Goal: Task Accomplishment & Management: Manage account settings

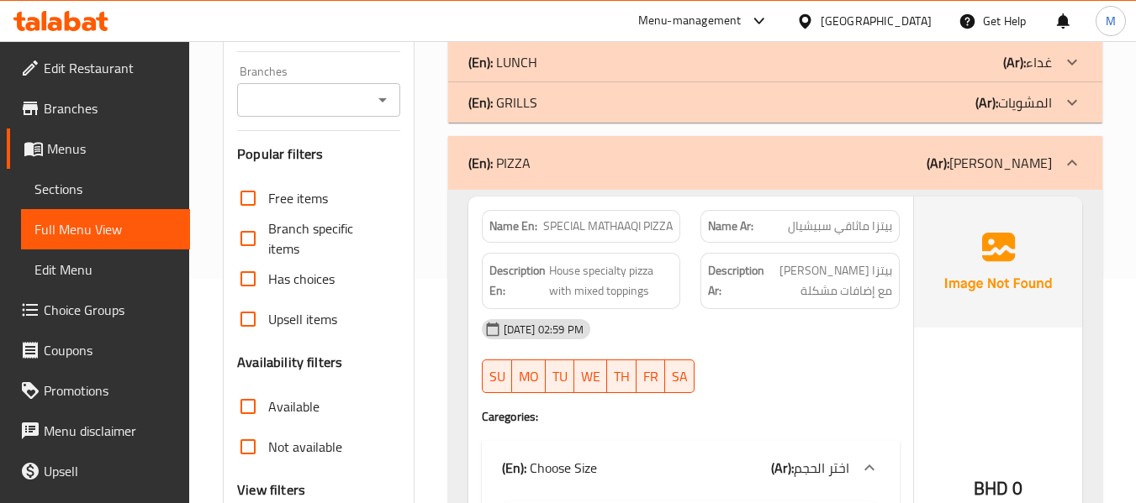
scroll to position [224, 0]
click at [608, 266] on span "House specialty pizza with mixed toppings" at bounding box center [611, 281] width 124 height 41
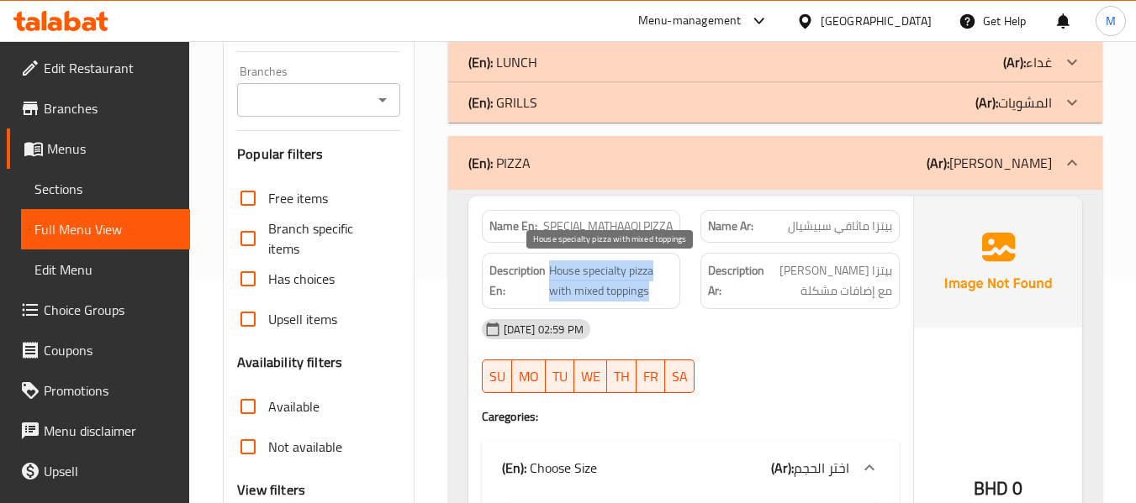
click at [608, 266] on span "House specialty pizza with mixed toppings" at bounding box center [611, 281] width 124 height 41
copy span "House specialty pizza with mixed toppings"
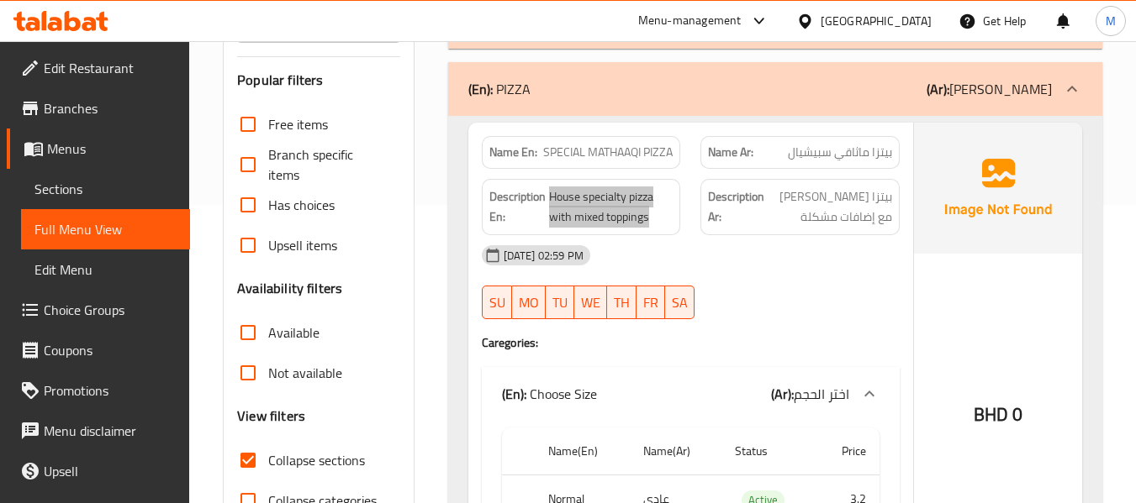
scroll to position [336, 0]
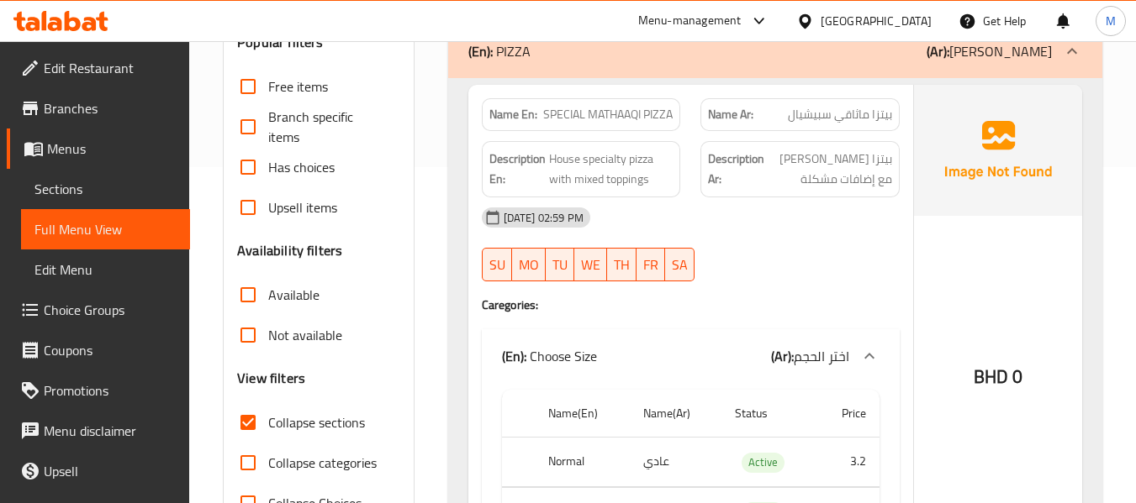
click at [612, 109] on span "SPECIAL MATHAAQI PIZZA" at bounding box center [607, 115] width 129 height 18
copy span "MATHAAQI"
click at [604, 115] on span "SPECIAL MATHAAQI PIZZA" at bounding box center [607, 115] width 129 height 18
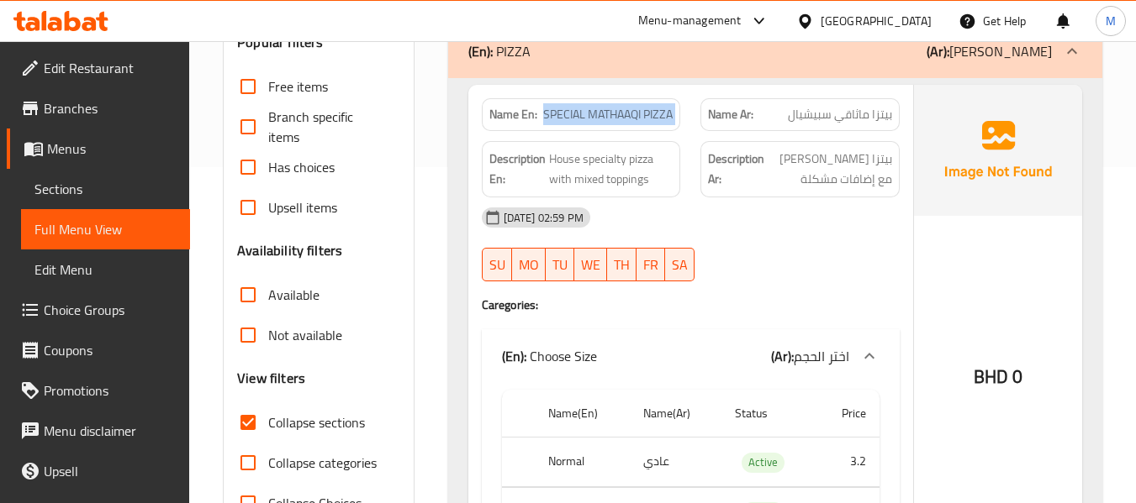
click at [604, 115] on span "SPECIAL MATHAAQI PIZZA" at bounding box center [607, 115] width 129 height 18
click at [566, 113] on span "SPECIAL MATHAAQI PIZZA" at bounding box center [607, 115] width 129 height 18
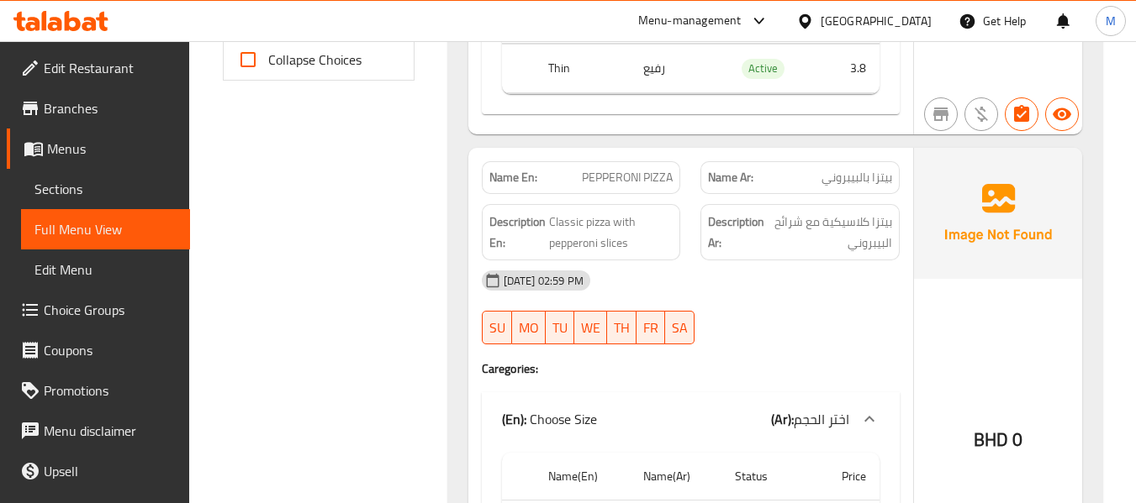
scroll to position [784, 0]
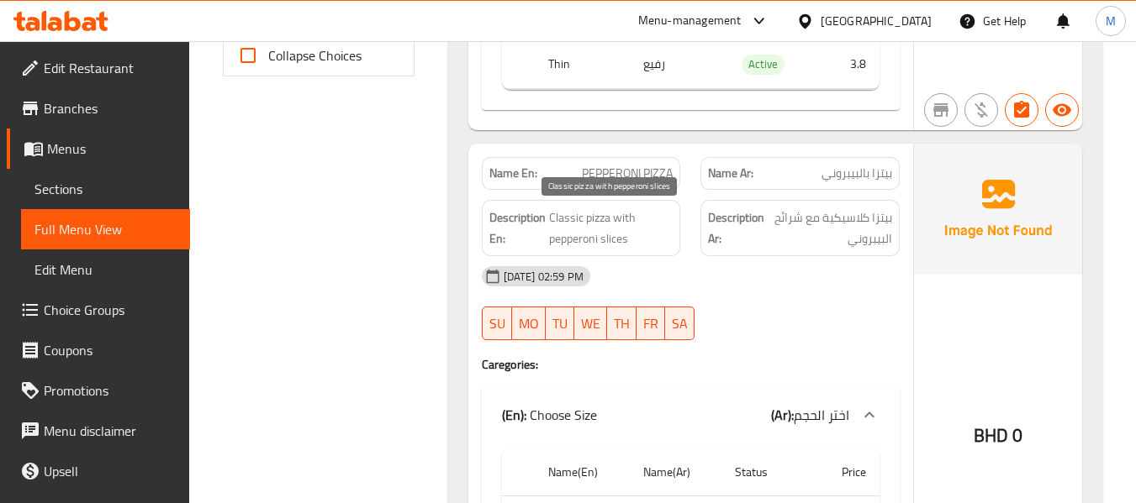
click at [592, 208] on span "Classic pizza with pepperoni slices" at bounding box center [611, 228] width 124 height 41
copy span "Classic pizza with pepperoni slices"
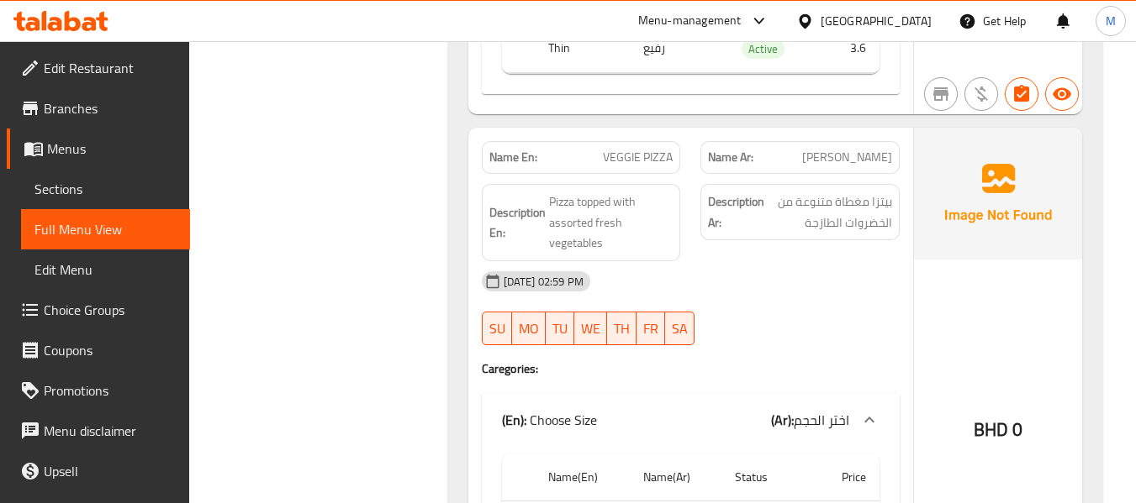
scroll to position [1345, 0]
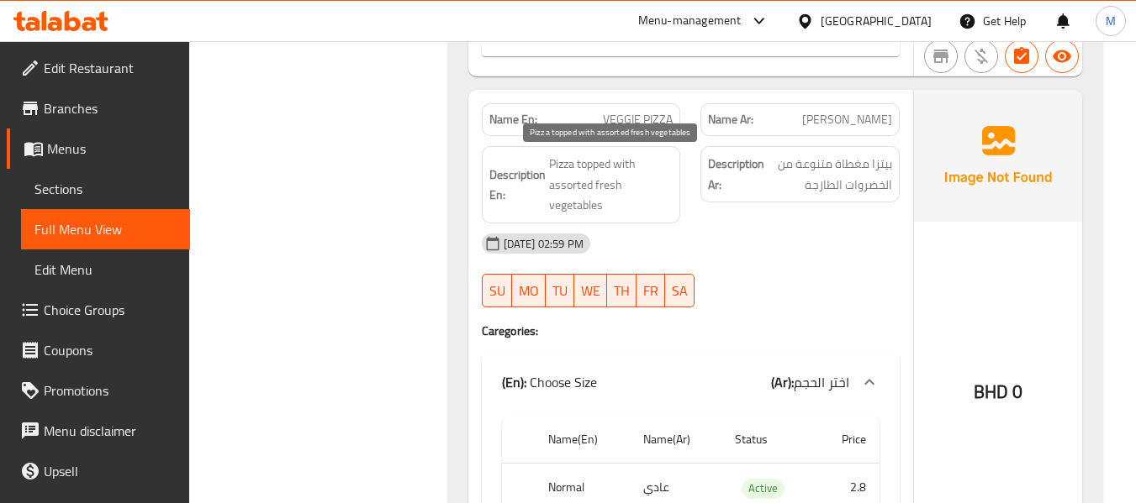
click at [591, 169] on span "Pizza topped with assorted fresh vegetables" at bounding box center [611, 185] width 124 height 62
copy span "Pizza topped with assorted fresh vegetables"
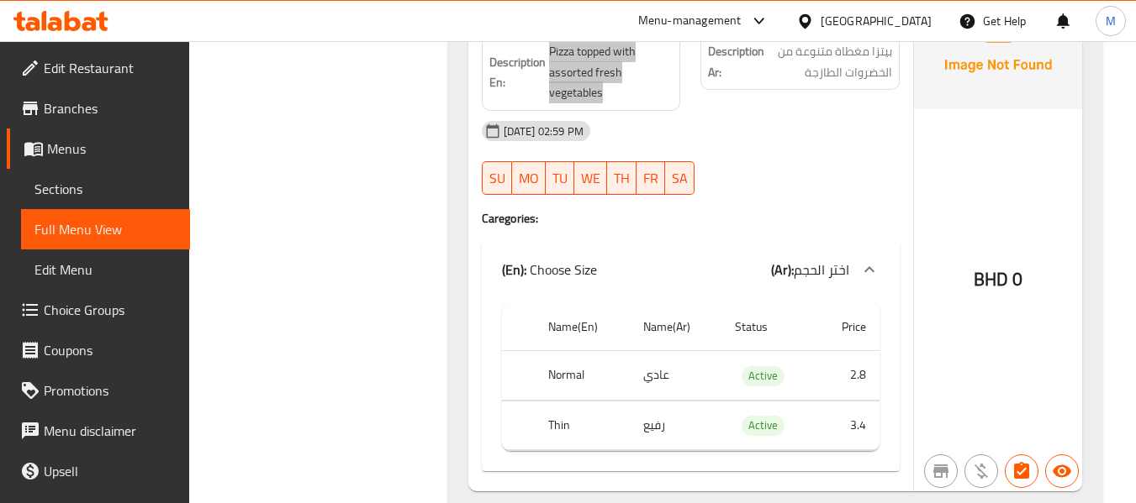
scroll to position [1233, 0]
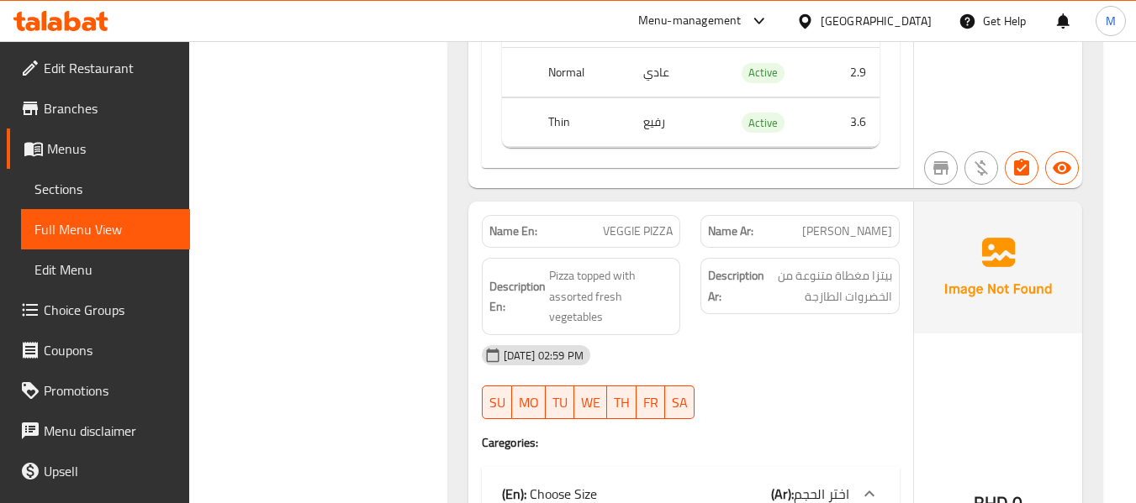
click at [623, 229] on span "VEGGIE PIZZA" at bounding box center [638, 232] width 70 height 18
copy span "VEGGIE"
click at [747, 380] on div "[DATE] 02:59 PM SU MO TU WE TH FR SA" at bounding box center [691, 382] width 438 height 94
click at [619, 239] on span "VEGGIE PIZZA" at bounding box center [638, 232] width 70 height 18
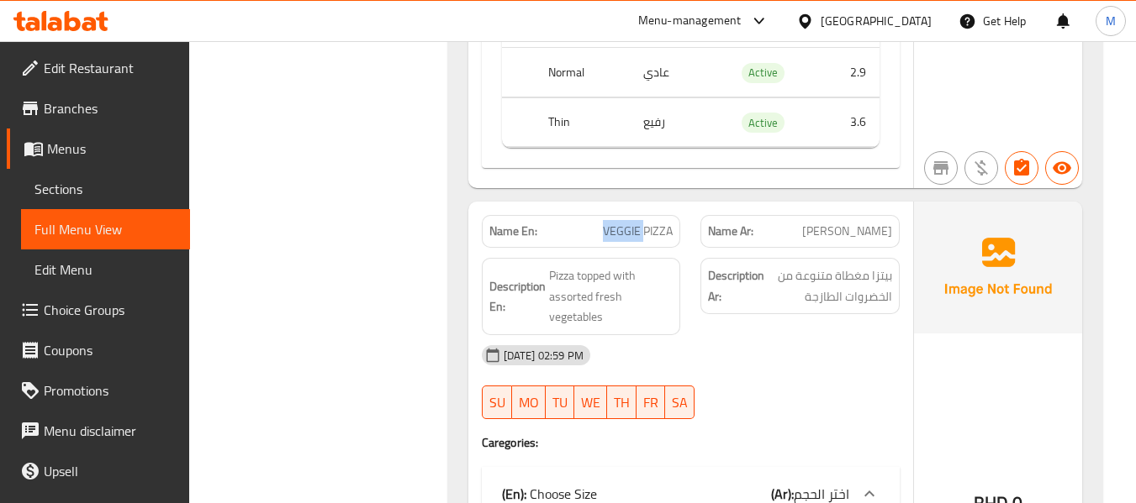
click at [619, 239] on span "VEGGIE PIZZA" at bounding box center [638, 232] width 70 height 18
copy span "VEGGIE"
click at [862, 232] on span "[PERSON_NAME]" at bounding box center [847, 232] width 90 height 18
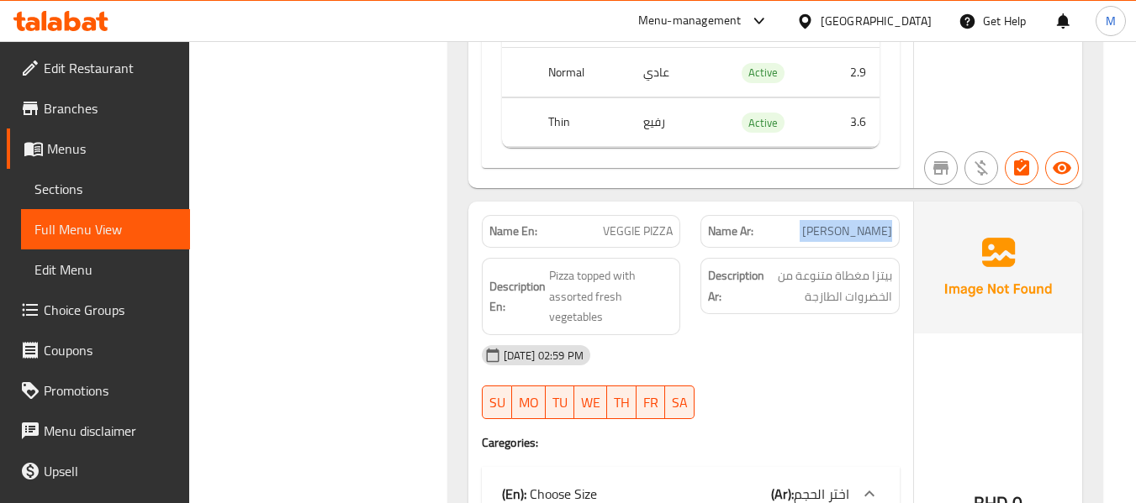
copy span "[PERSON_NAME]"
click at [780, 361] on div "[DATE] 02:59 PM" at bounding box center [691, 355] width 438 height 40
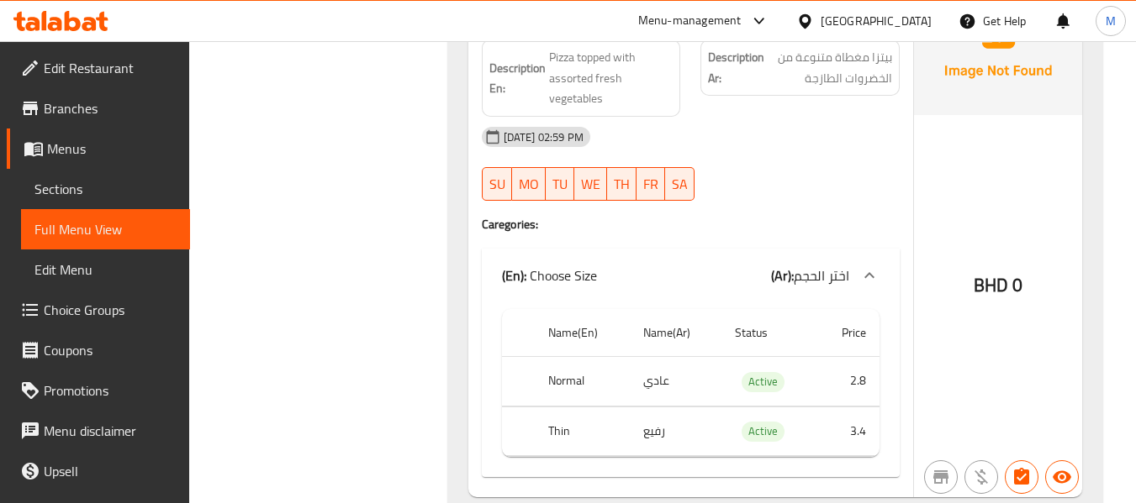
scroll to position [1569, 0]
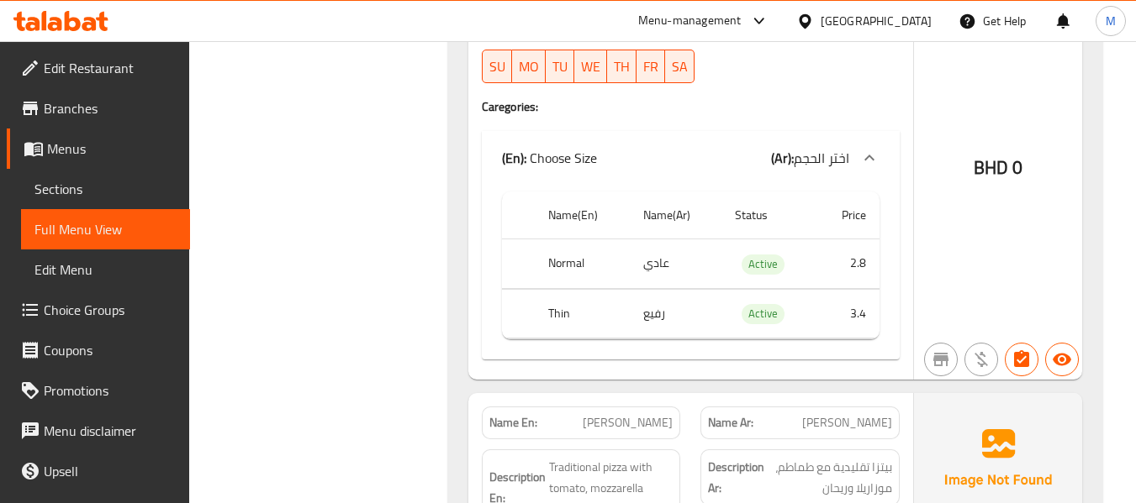
click at [575, 257] on th "Normal" at bounding box center [582, 265] width 95 height 50
copy th "Normal"
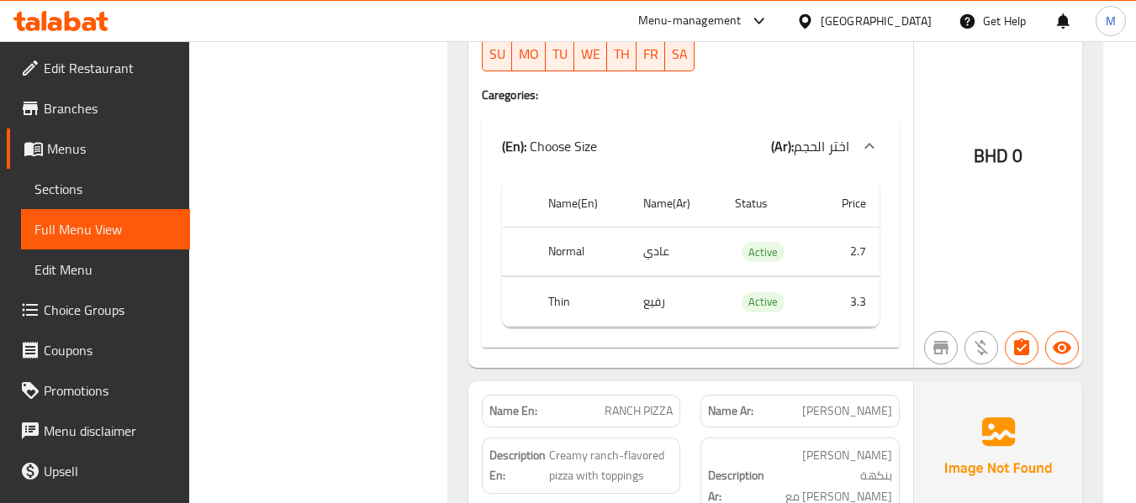
click at [652, 252] on td "عادي" at bounding box center [676, 252] width 92 height 50
copy td "عادي"
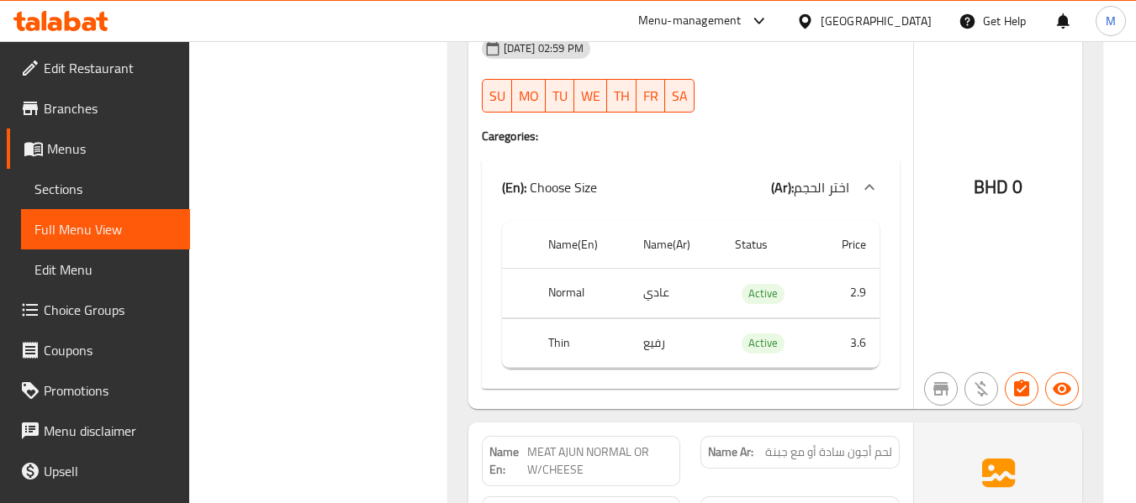
click at [559, 319] on th "Thin" at bounding box center [582, 344] width 95 height 50
copy th "Thin"
click at [559, 319] on th "Thin" at bounding box center [582, 344] width 95 height 50
click at [648, 319] on td "رفيع" at bounding box center [676, 344] width 92 height 50
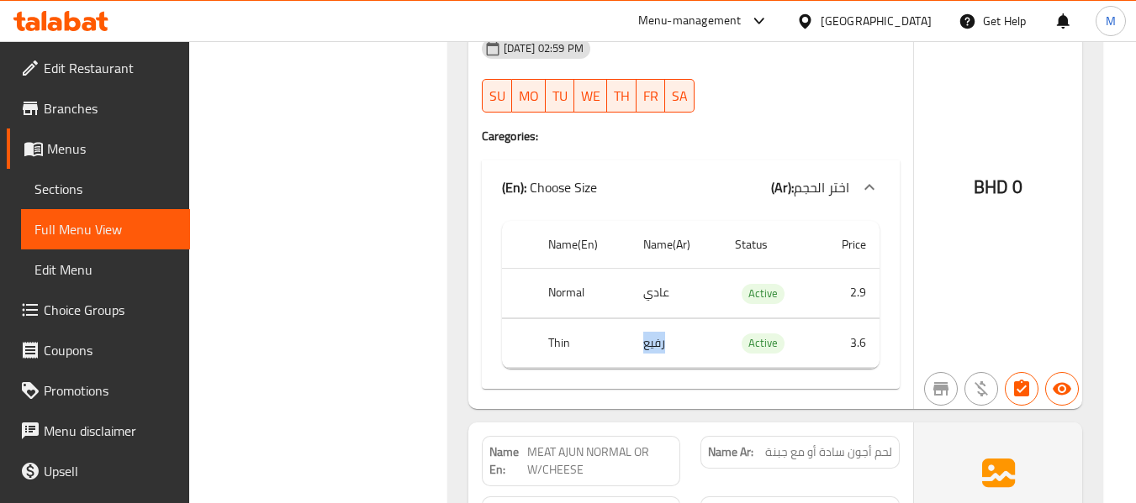
click at [648, 319] on td "رفيع" at bounding box center [676, 344] width 92 height 50
click at [567, 269] on th "Normal" at bounding box center [582, 294] width 95 height 50
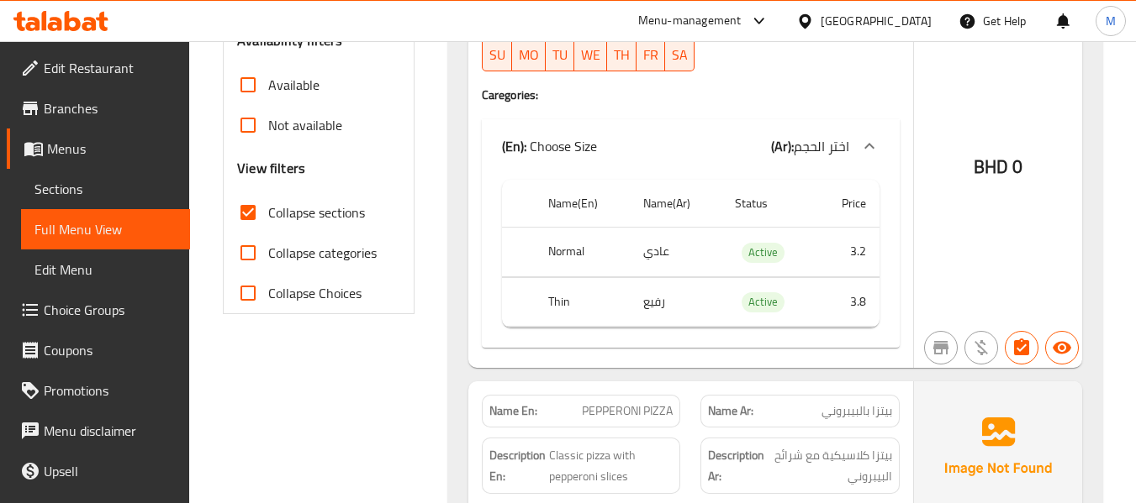
scroll to position [1053, 0]
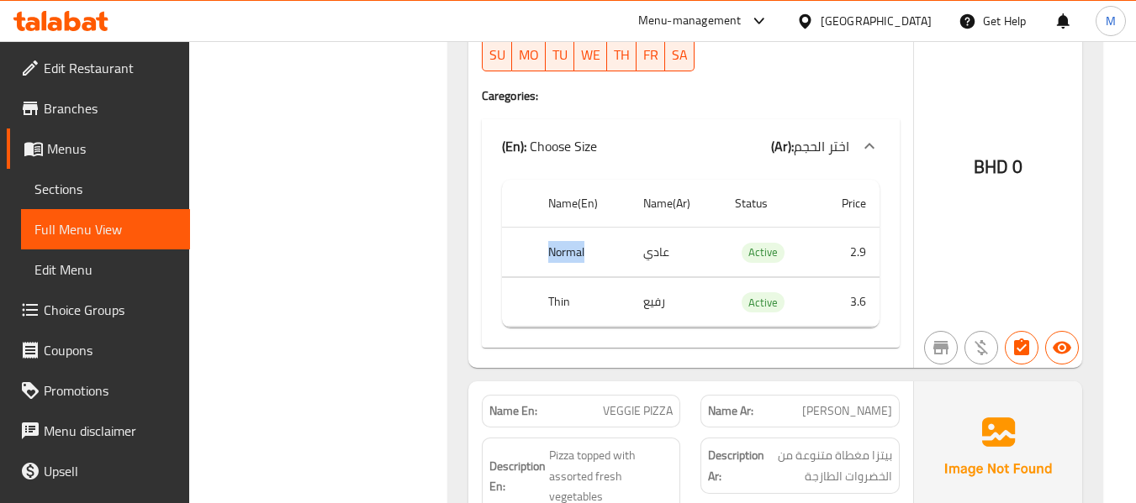
click at [569, 252] on th "Normal" at bounding box center [582, 253] width 95 height 50
click at [609, 249] on th "Normal" at bounding box center [582, 253] width 95 height 50
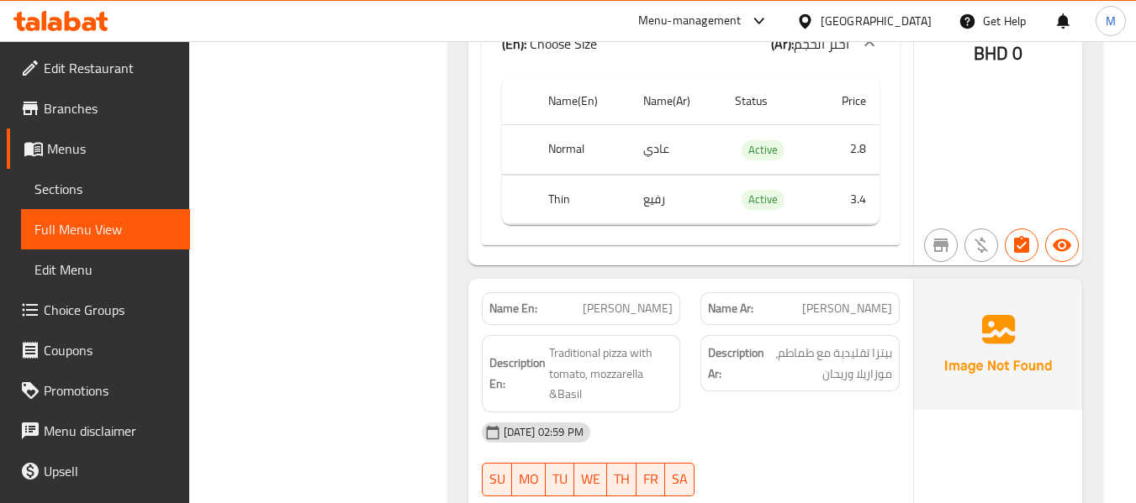
scroll to position [1793, 0]
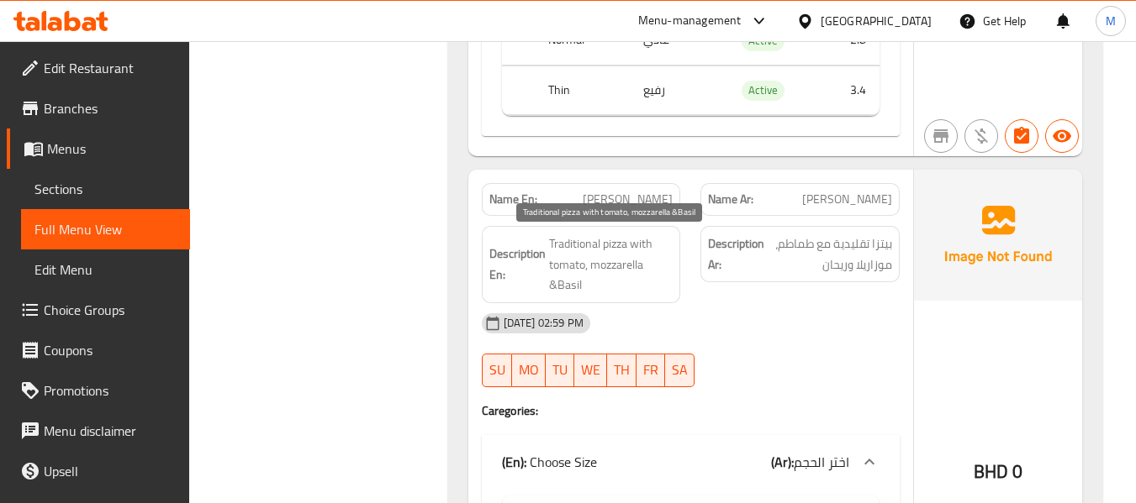
click at [608, 269] on span "Traditional pizza with tomato, mozzarella &Basil" at bounding box center [611, 265] width 124 height 62
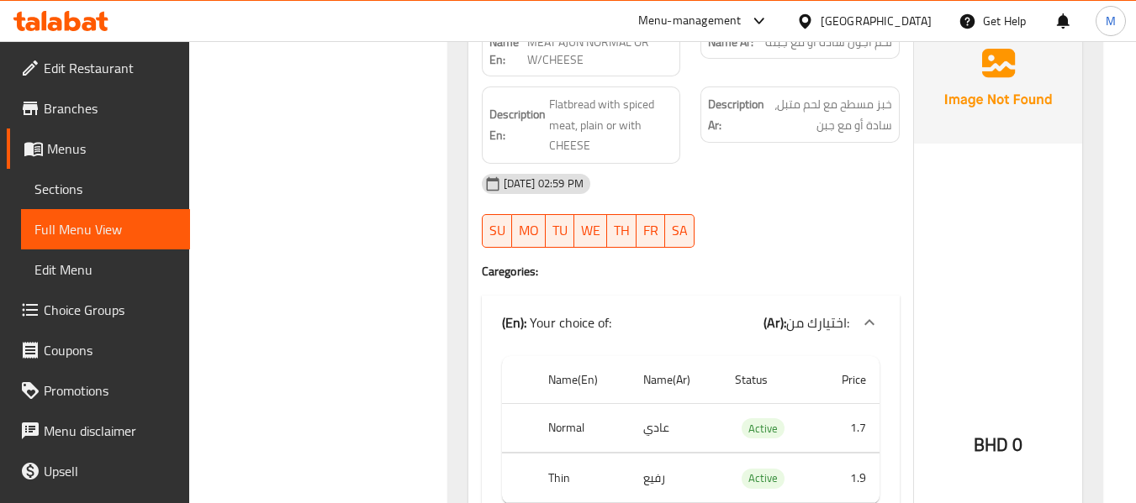
scroll to position [2914, 0]
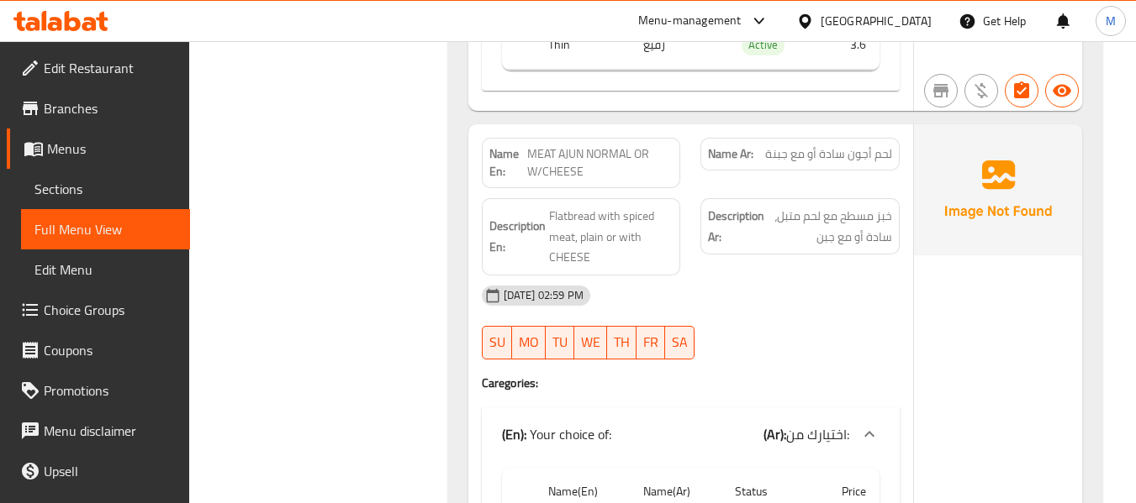
click at [573, 145] on span "MEAT AJUN NORMAL OR W/CHEESE" at bounding box center [599, 162] width 145 height 35
drag, startPoint x: 571, startPoint y: 128, endPoint x: 562, endPoint y: 127, distance: 8.4
click at [571, 145] on span "MEAT AJUN NORMAL OR W/CHEESE" at bounding box center [599, 162] width 145 height 35
drag, startPoint x: 527, startPoint y: 110, endPoint x: 583, endPoint y: 106, distance: 56.5
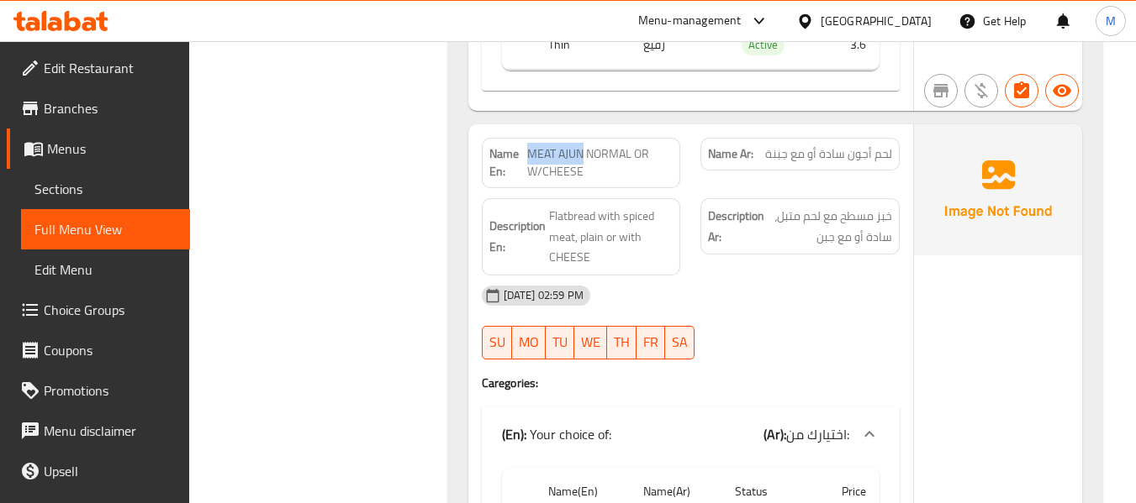
click at [583, 145] on span "MEAT AJUN NORMAL OR W/CHEESE" at bounding box center [599, 162] width 145 height 35
click at [562, 145] on span "MEAT AJUN NORMAL OR W/CHEESE" at bounding box center [599, 162] width 145 height 35
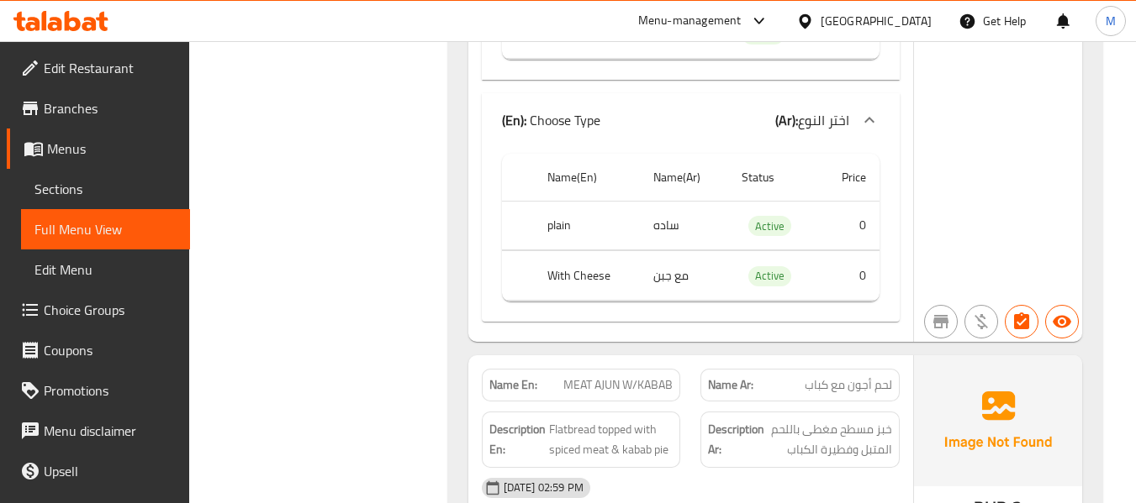
scroll to position [3587, 0]
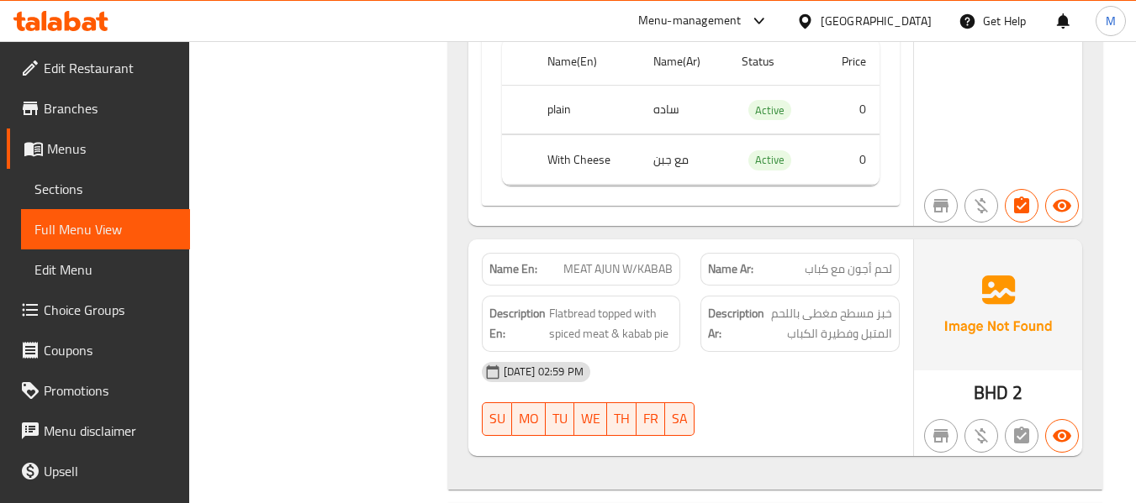
click at [633, 261] on span "MEAT AJUN W/KABAB" at bounding box center [617, 270] width 109 height 18
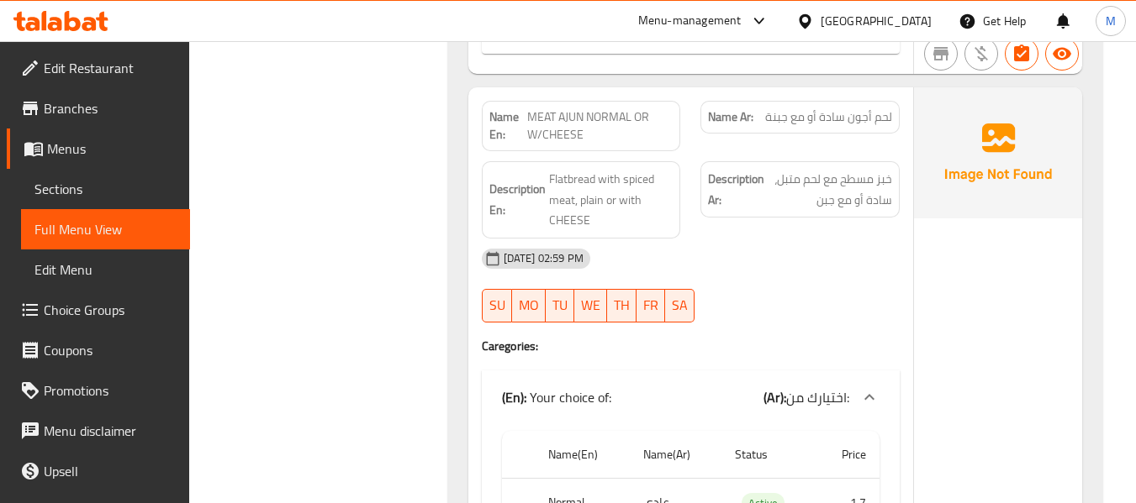
scroll to position [2914, 0]
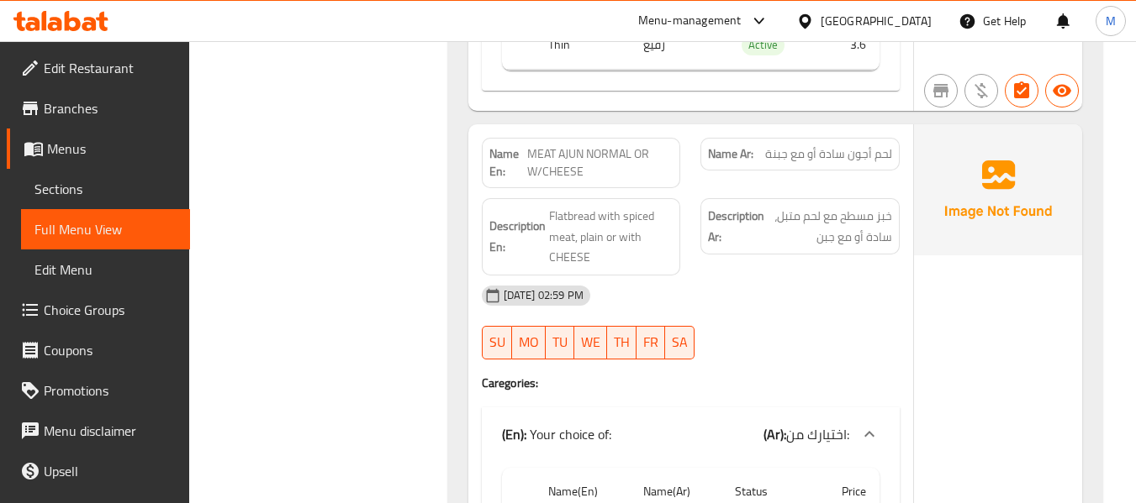
click at [765, 278] on div "[DATE] 02:59 PM SU MO TU WE TH FR SA" at bounding box center [691, 323] width 438 height 94
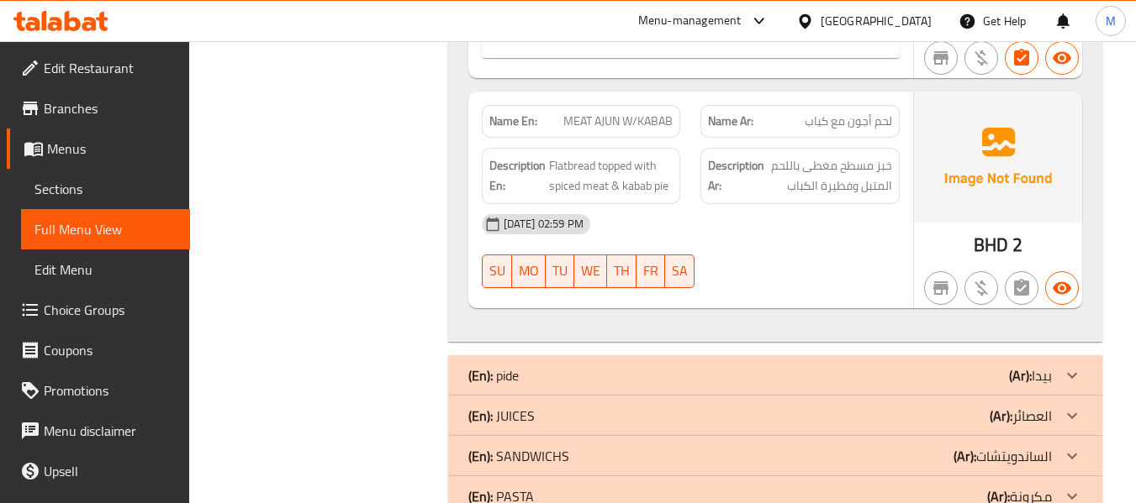
scroll to position [3698, 0]
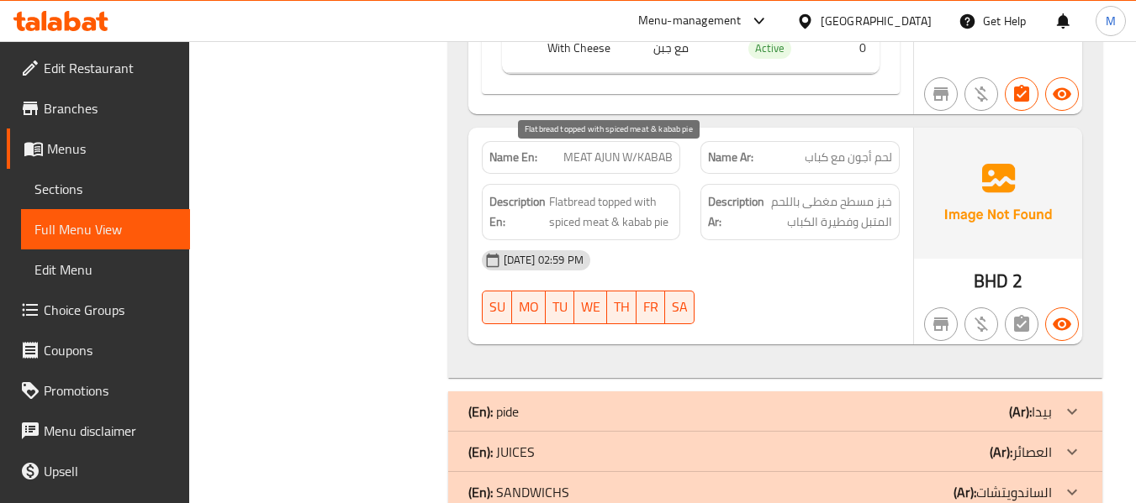
click at [605, 192] on span "Flatbread topped with spiced meat & kabab pie" at bounding box center [611, 212] width 124 height 41
click at [602, 149] on span "MEAT AJUN W/KABAB" at bounding box center [617, 158] width 109 height 18
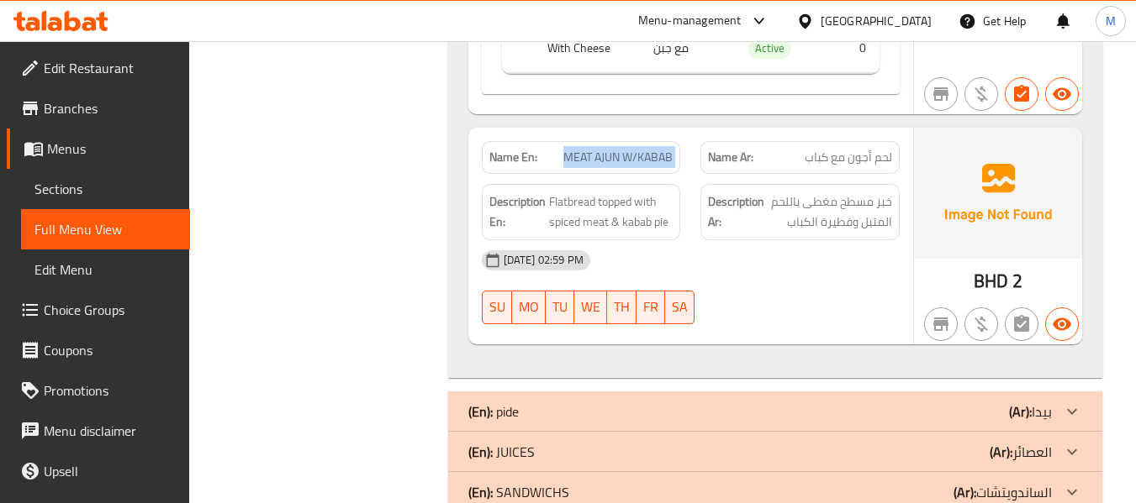
click at [602, 149] on span "MEAT AJUN W/KABAB" at bounding box center [617, 158] width 109 height 18
drag, startPoint x: 621, startPoint y: 180, endPoint x: 679, endPoint y: 180, distance: 58.0
click at [679, 184] on div "Description En: Flatbread topped with spiced meat & kabab pie" at bounding box center [581, 212] width 199 height 56
click at [787, 254] on div "[DATE] 02:59 PM SU MO TU WE TH FR SA" at bounding box center [691, 287] width 438 height 94
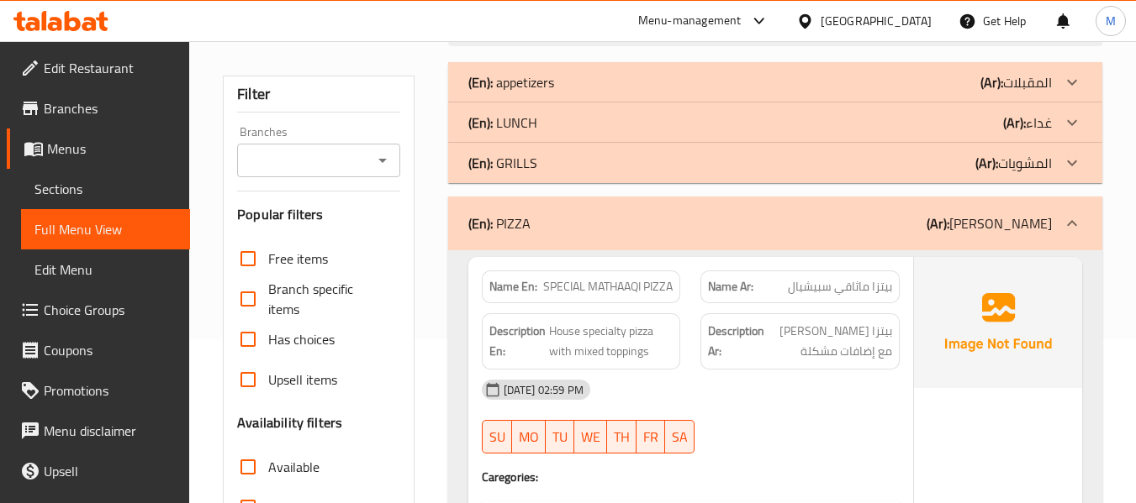
scroll to position [224, 0]
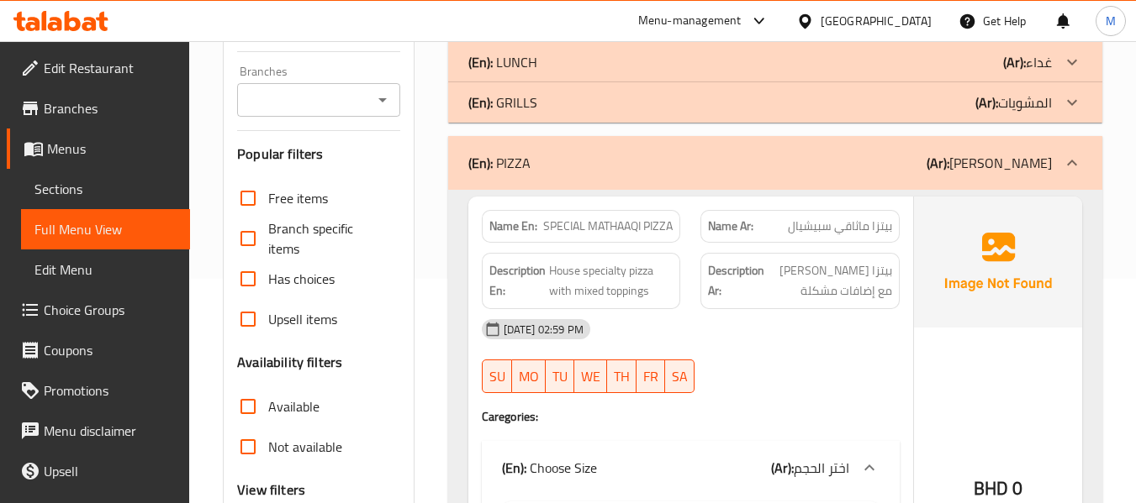
click at [532, 153] on div "(En): PIZZA (Ar): [PERSON_NAME]" at bounding box center [759, 163] width 583 height 20
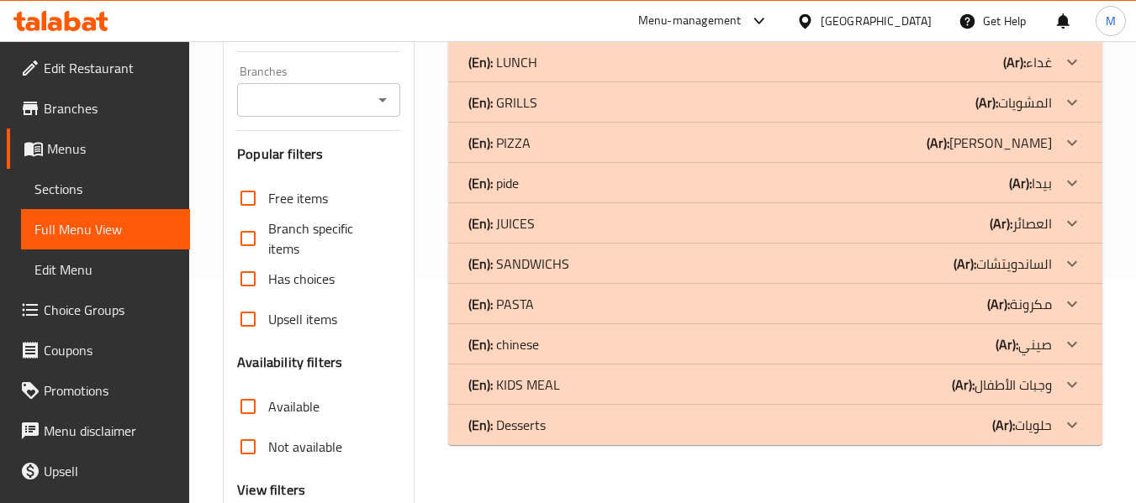
click at [551, 186] on div "(En): pide (Ar): [PERSON_NAME]" at bounding box center [759, 183] width 583 height 20
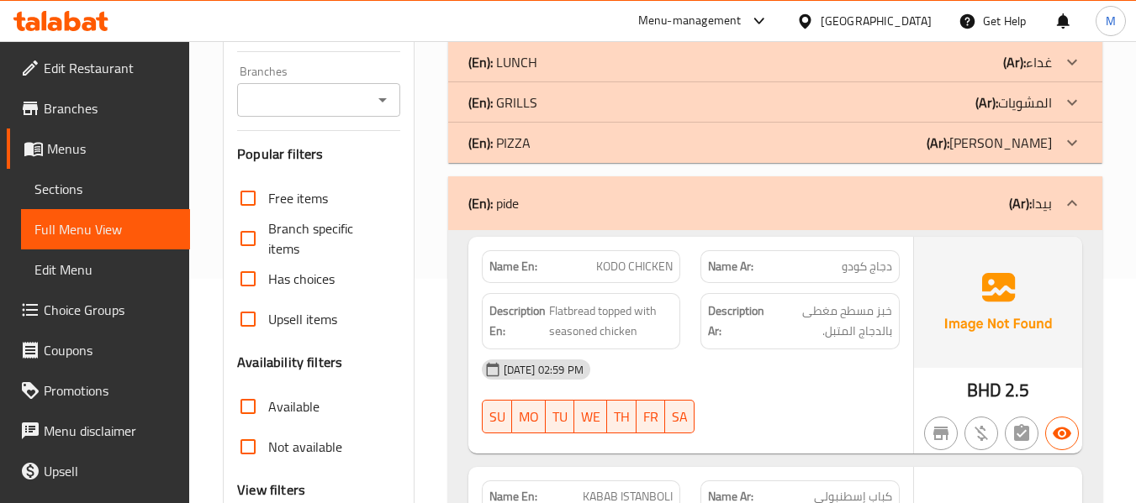
click at [612, 301] on span "Flatbread topped with seasoned chicken" at bounding box center [611, 321] width 124 height 41
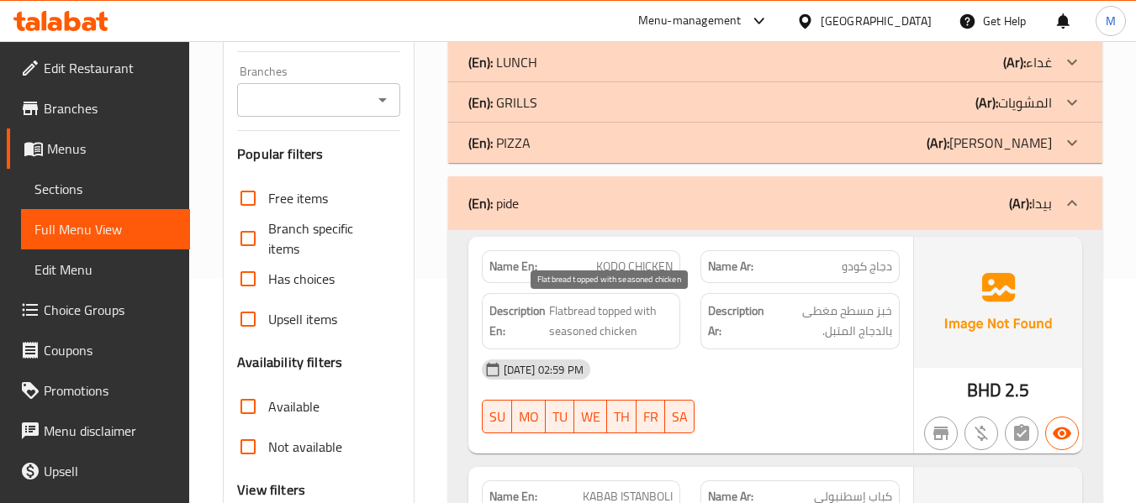
scroll to position [336, 0]
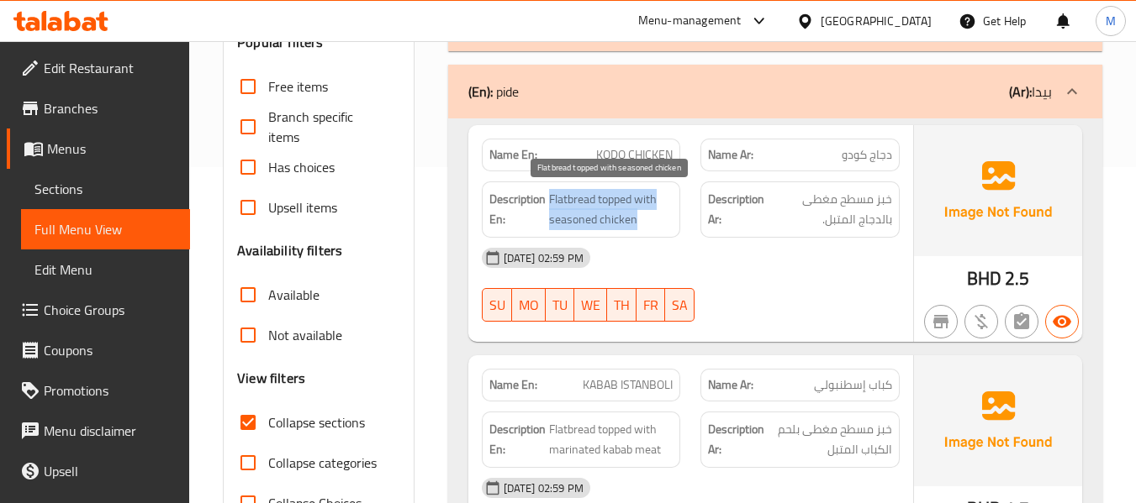
click at [612, 208] on span "Flatbread topped with seasoned chicken" at bounding box center [611, 209] width 124 height 41
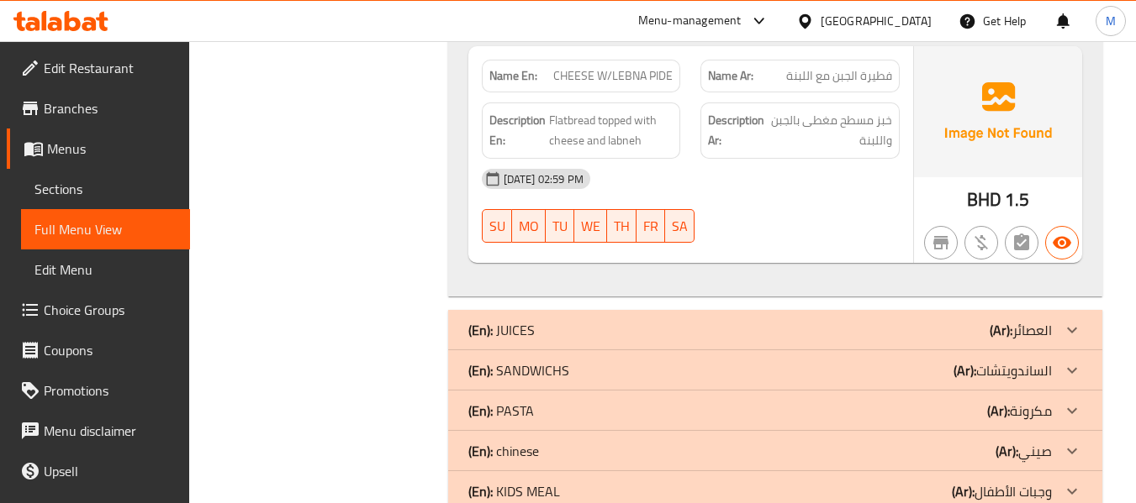
scroll to position [1345, 0]
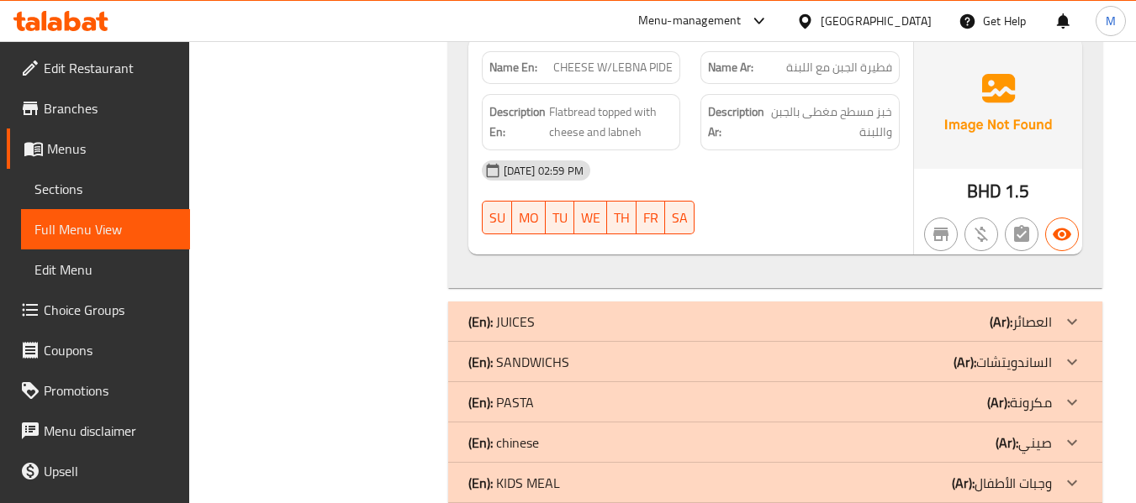
click at [616, 66] on span "CHEESE W/LEBNA PIDE" at bounding box center [612, 68] width 119 height 18
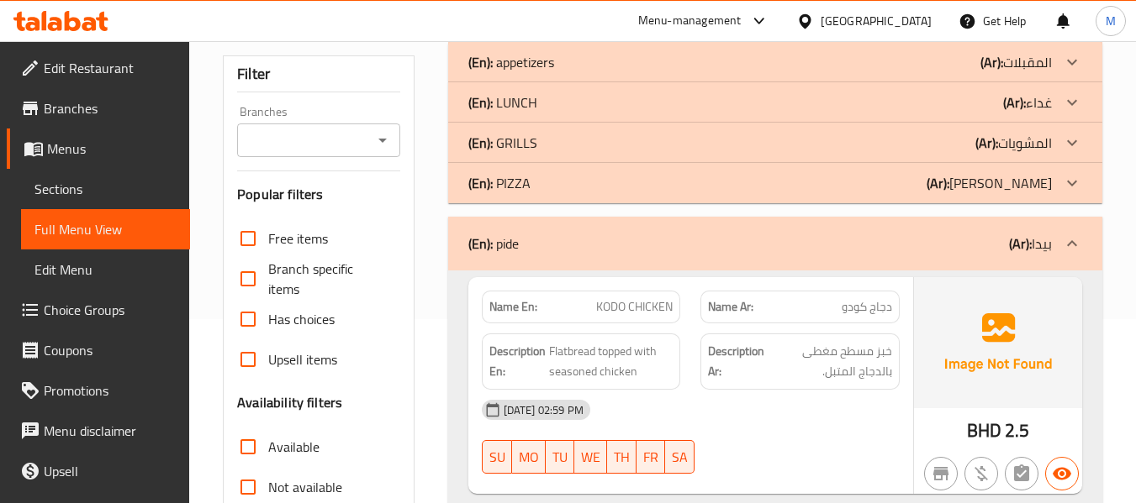
scroll to position [0, 0]
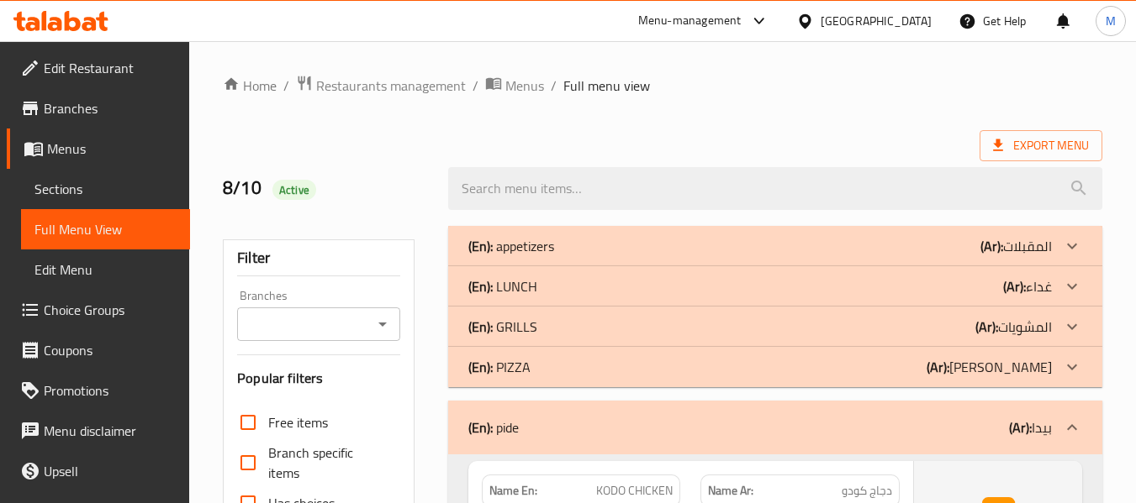
click at [499, 404] on div "(En): pide (Ar): [PERSON_NAME]" at bounding box center [775, 428] width 654 height 54
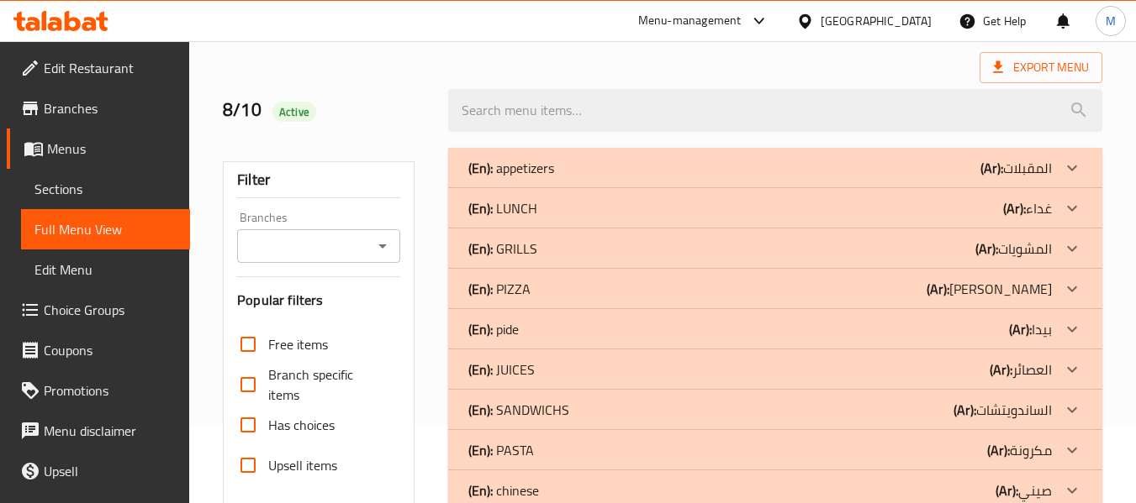
scroll to position [112, 0]
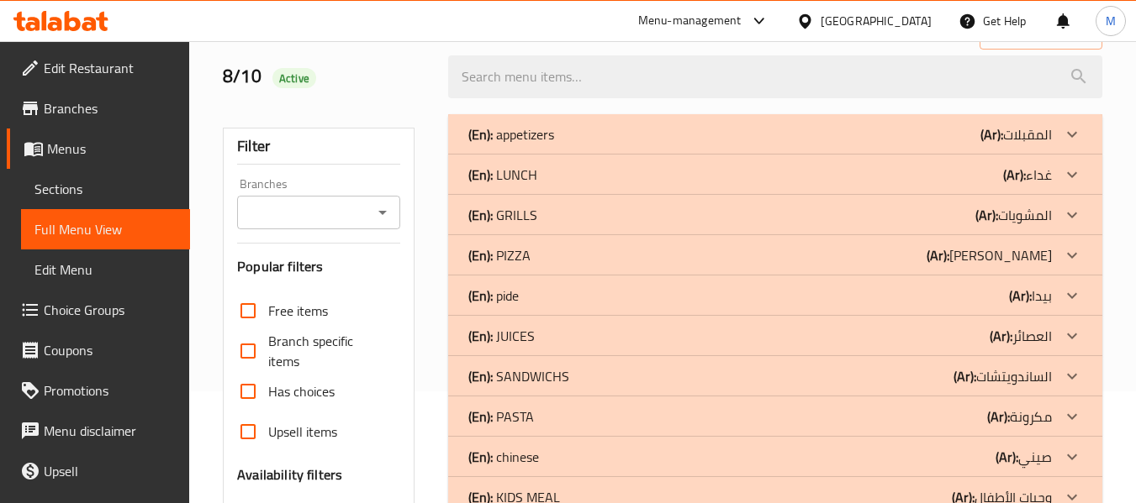
click at [509, 332] on p "(En): JUICES" at bounding box center [501, 336] width 66 height 20
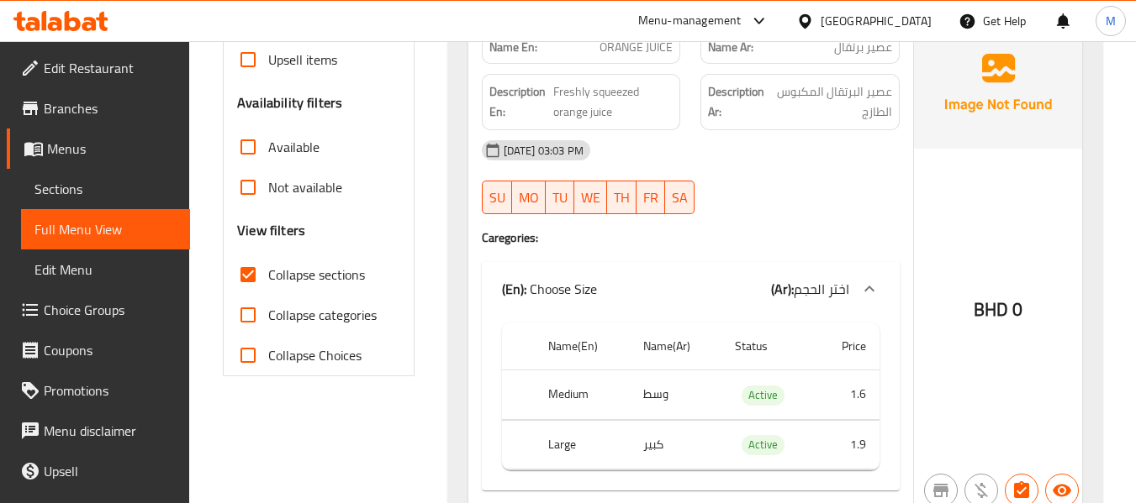
scroll to position [448, 0]
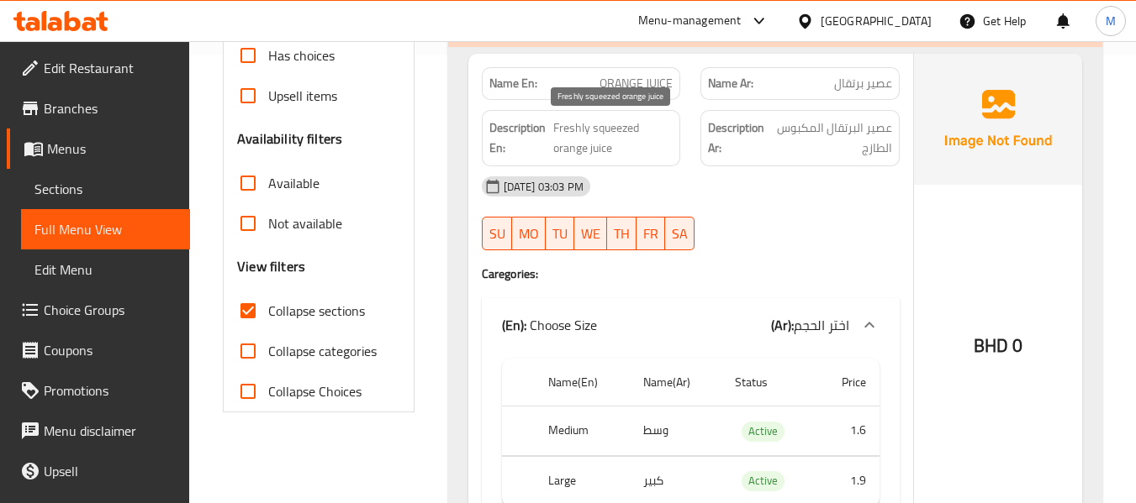
click at [586, 130] on span "Freshly squeezed orange juice" at bounding box center [612, 138] width 119 height 41
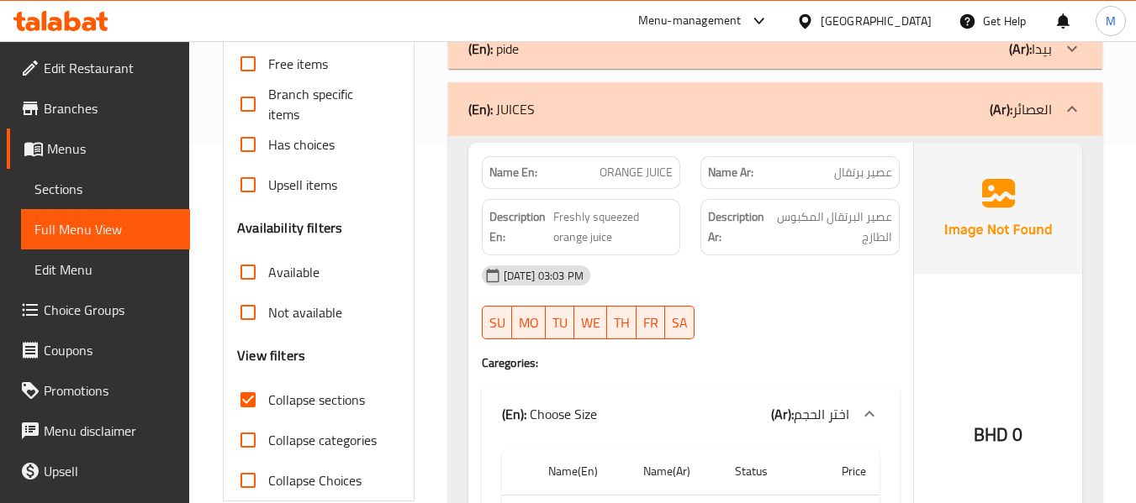
scroll to position [224, 0]
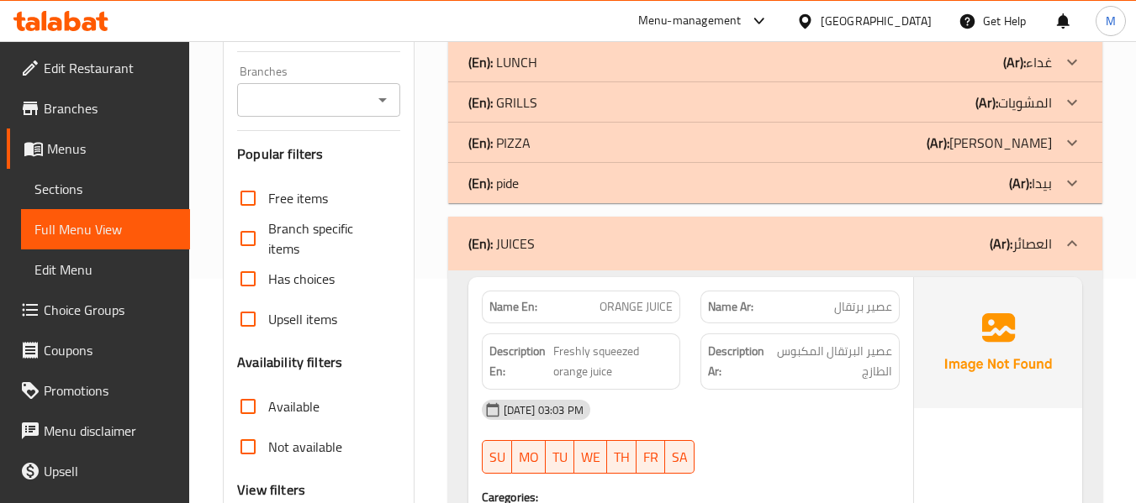
click at [493, 246] on p "(En): JUICES" at bounding box center [501, 244] width 66 height 20
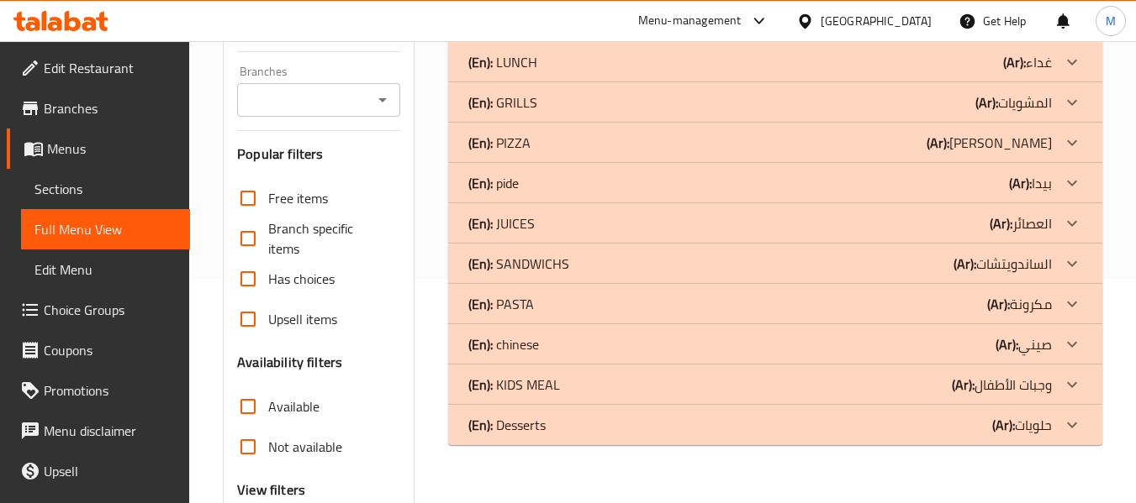
click at [448, 224] on div "(En): JUICES (Ar): العصائر" at bounding box center [775, 223] width 654 height 40
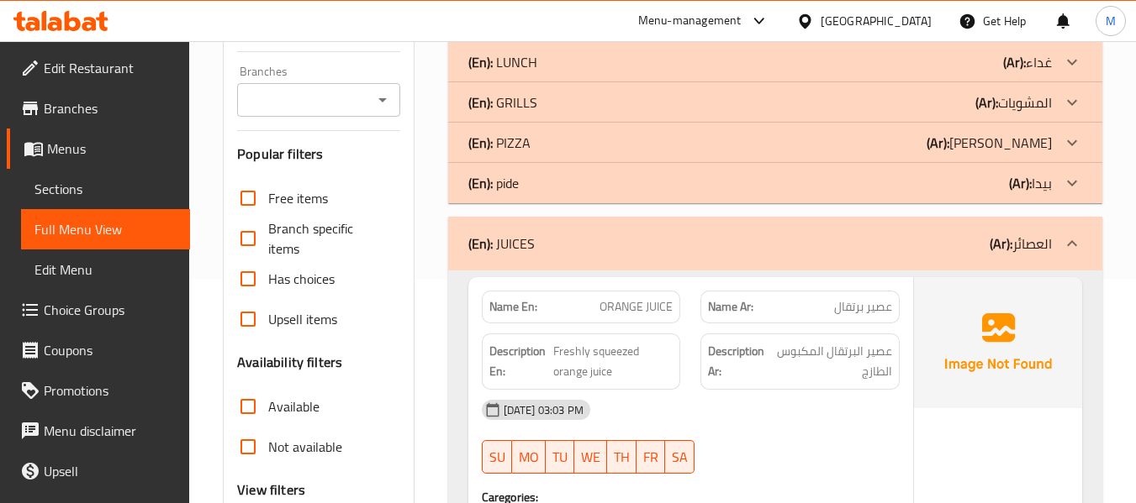
click at [494, 262] on div "(En): JUICES (Ar): العصائر" at bounding box center [775, 244] width 654 height 54
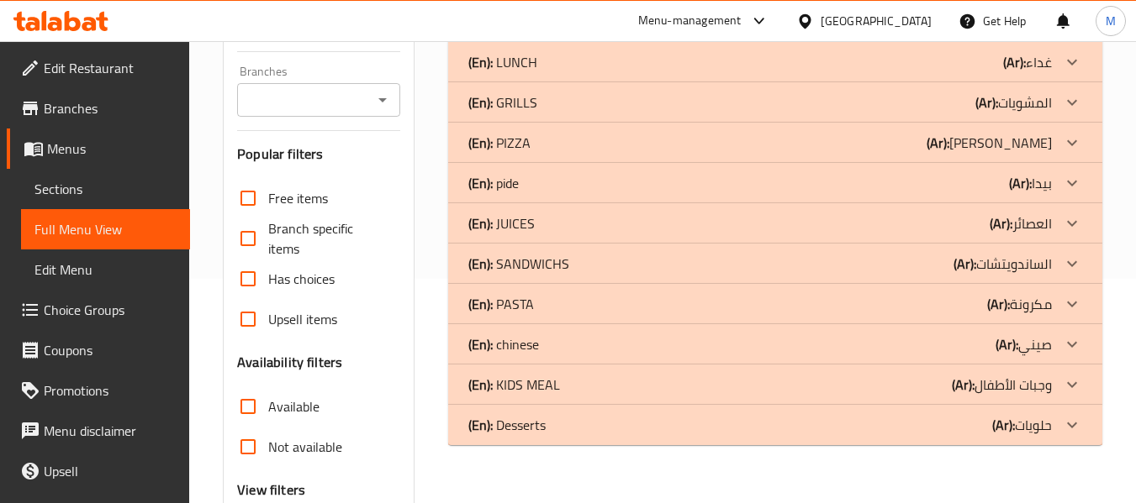
click at [505, 266] on p "(En): SANDWICHS" at bounding box center [518, 264] width 101 height 20
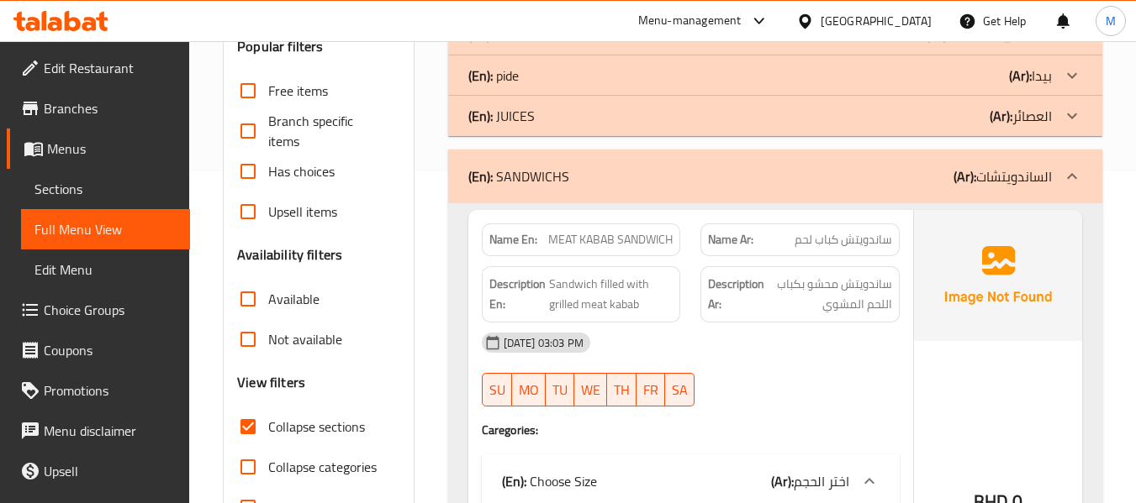
scroll to position [448, 0]
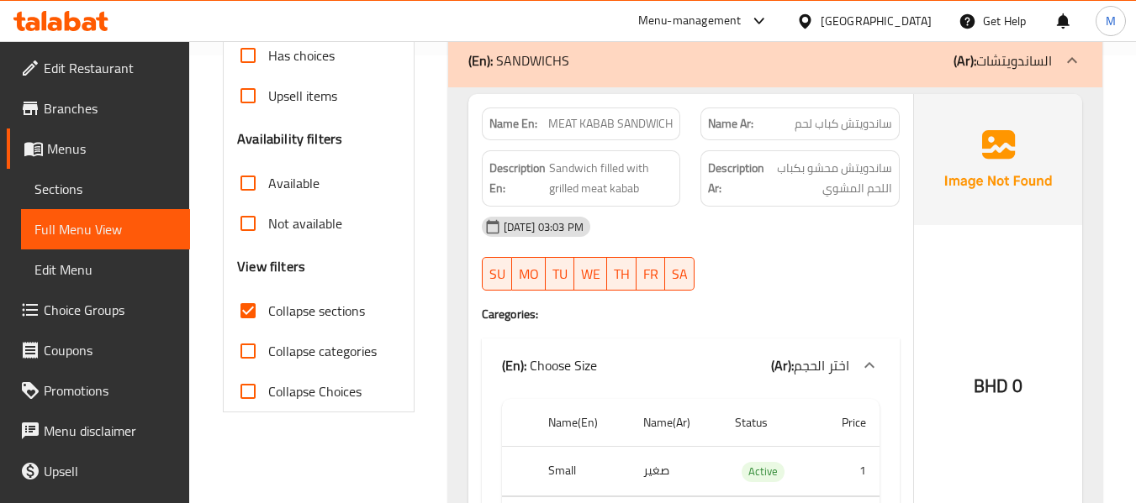
click at [598, 188] on span "Sandwich filled with grilled meat kabab" at bounding box center [611, 178] width 124 height 41
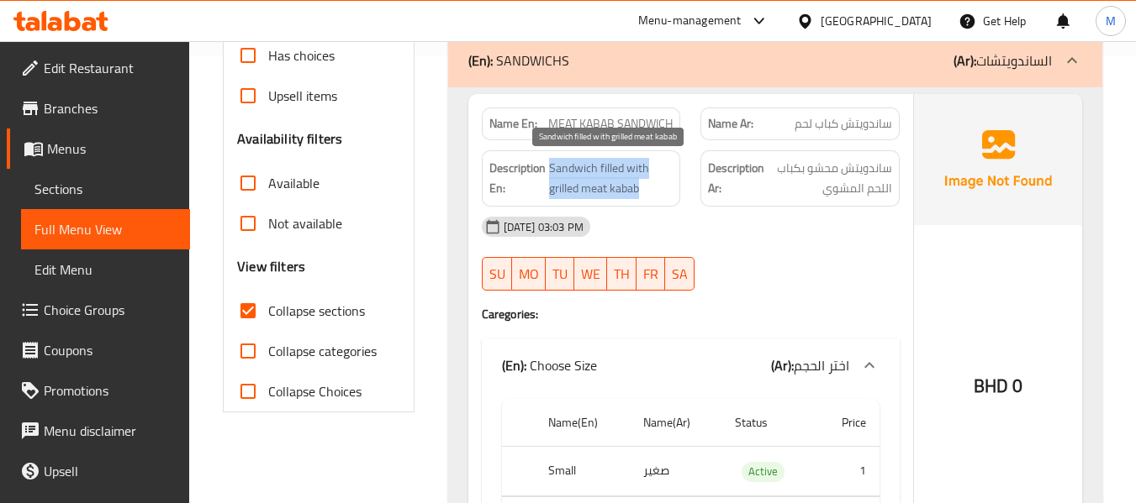
click at [598, 188] on span "Sandwich filled with grilled meat kabab" at bounding box center [611, 178] width 124 height 41
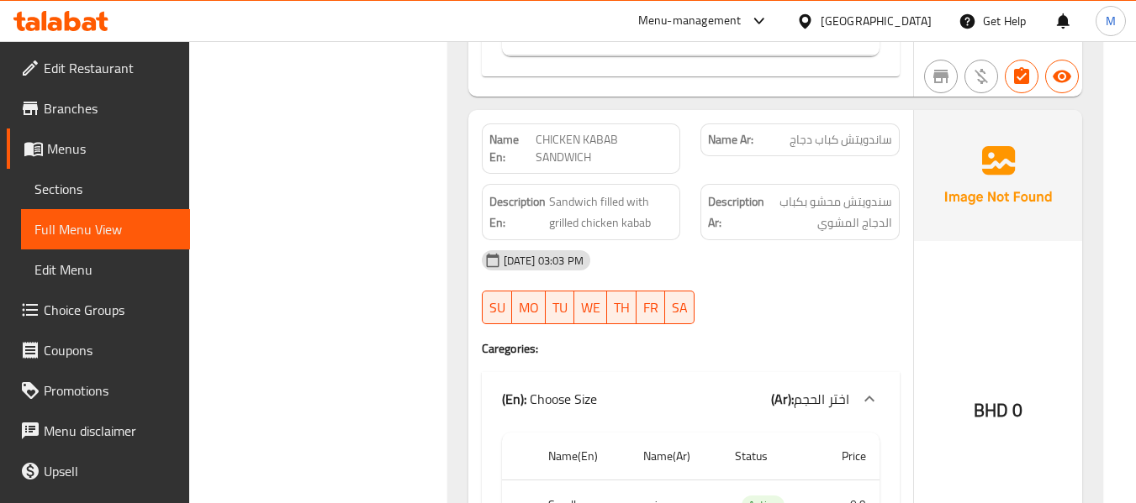
scroll to position [1009, 0]
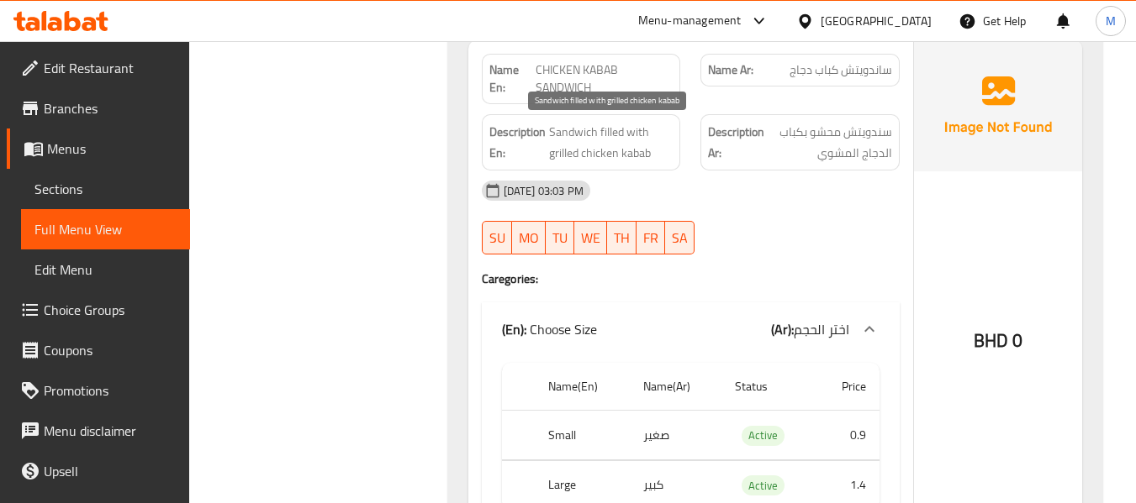
click at [627, 145] on span "Sandwich filled with grilled chicken kabab" at bounding box center [611, 142] width 124 height 41
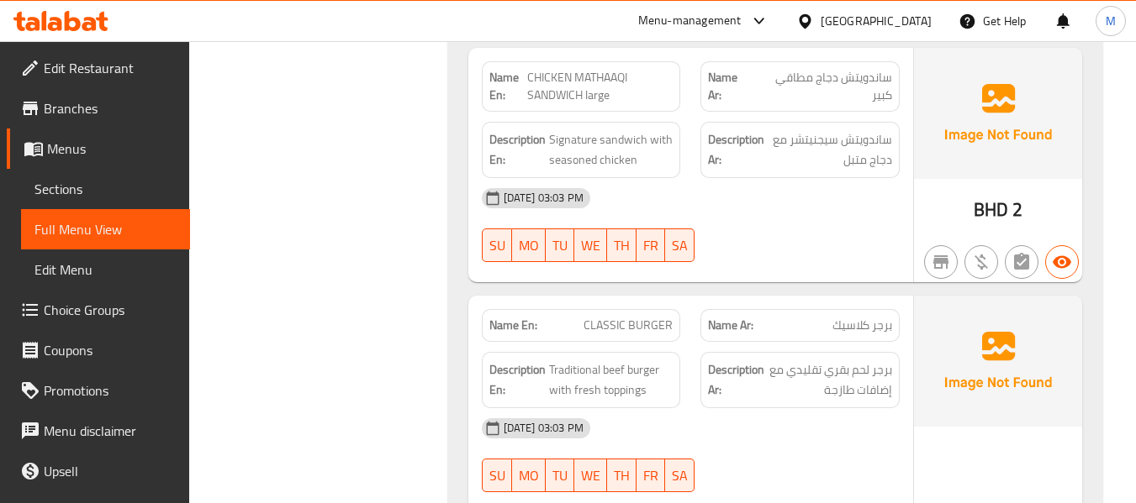
scroll to position [2578, 0]
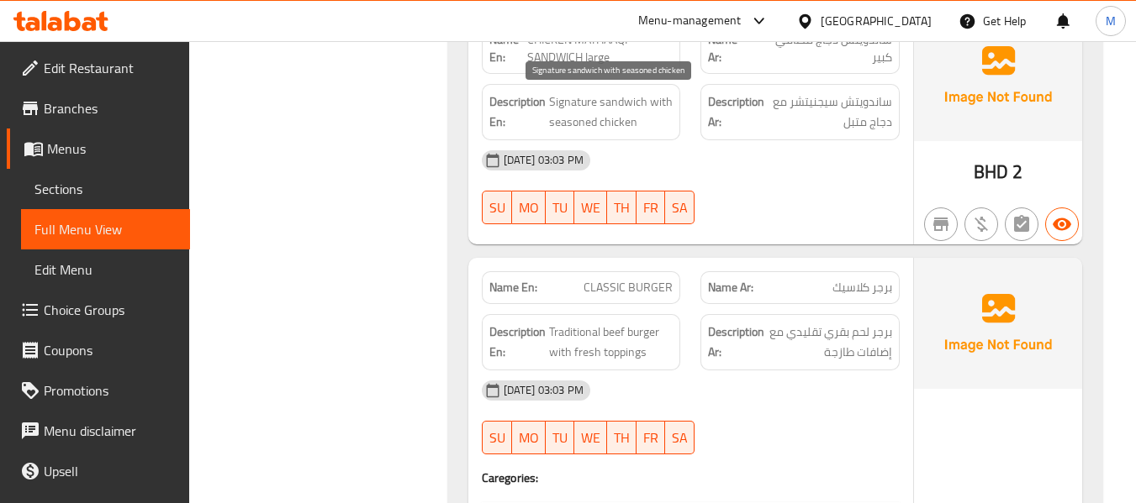
click at [584, 116] on span "Signature sandwich with seasoned chicken" at bounding box center [611, 112] width 124 height 41
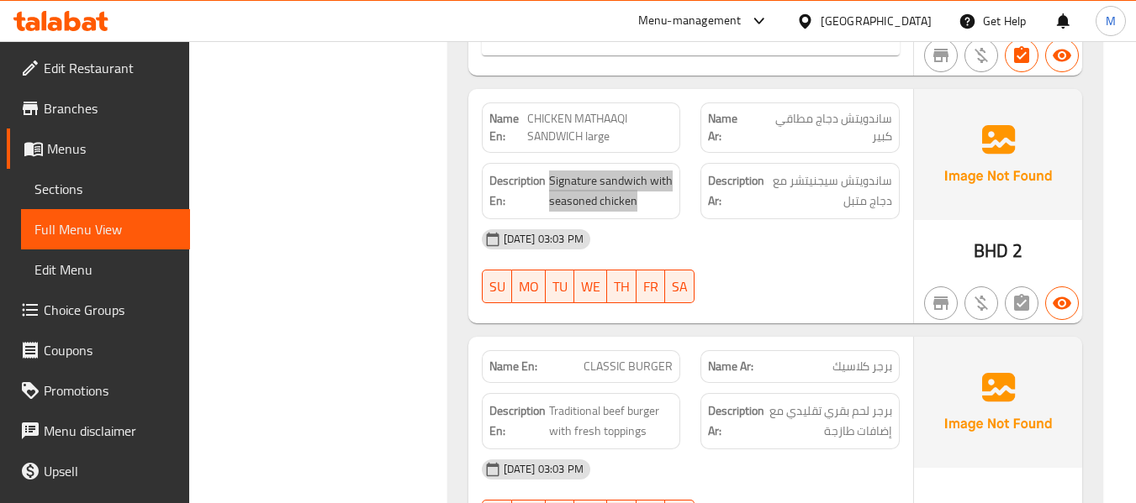
scroll to position [2465, 0]
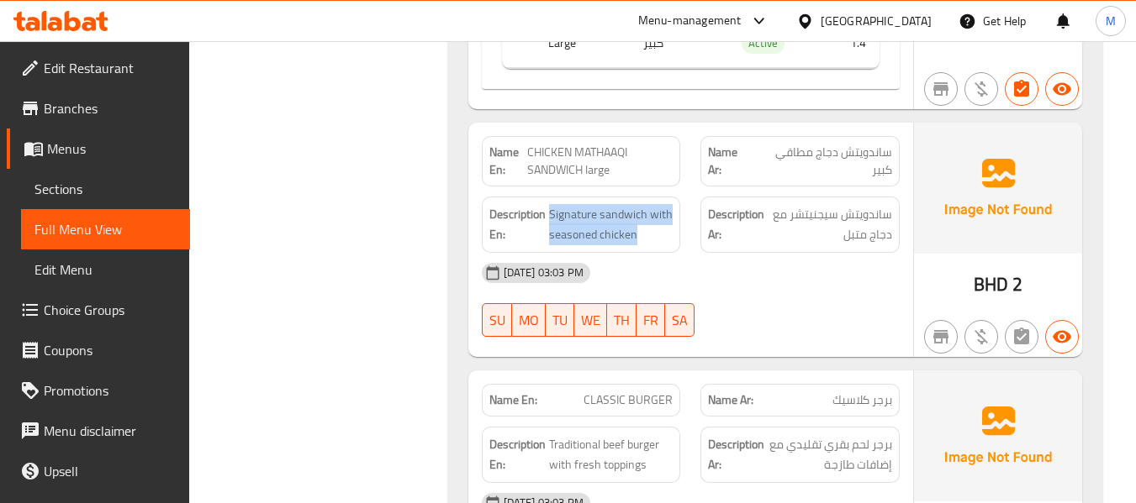
click at [580, 155] on span "CHICKEN MATHAAQI SANDWICH large" at bounding box center [600, 161] width 146 height 35
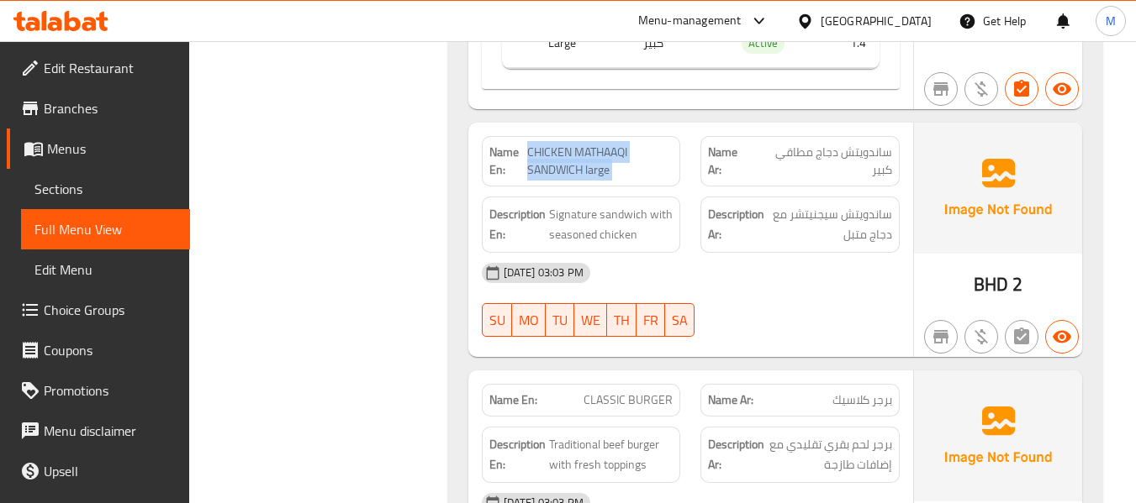
click at [580, 155] on span "CHICKEN MATHAAQI SANDWICH large" at bounding box center [600, 161] width 146 height 35
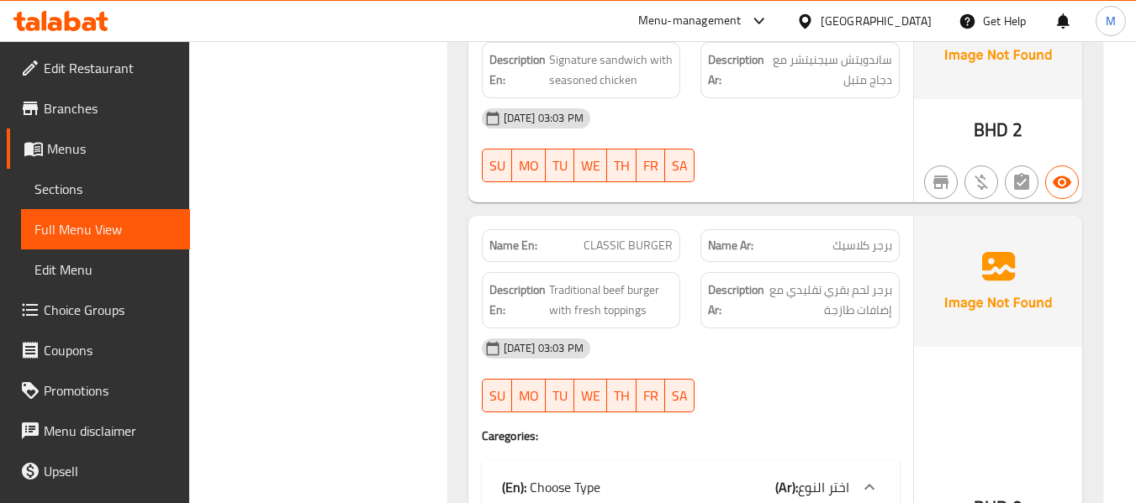
scroll to position [2690, 0]
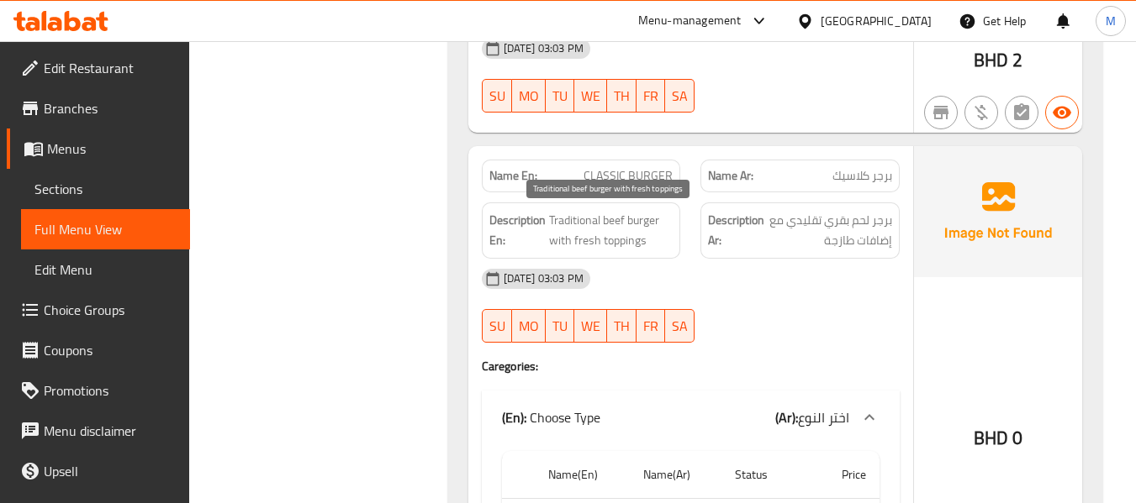
click at [588, 236] on span "Traditional beef burger with fresh toppings" at bounding box center [611, 230] width 124 height 41
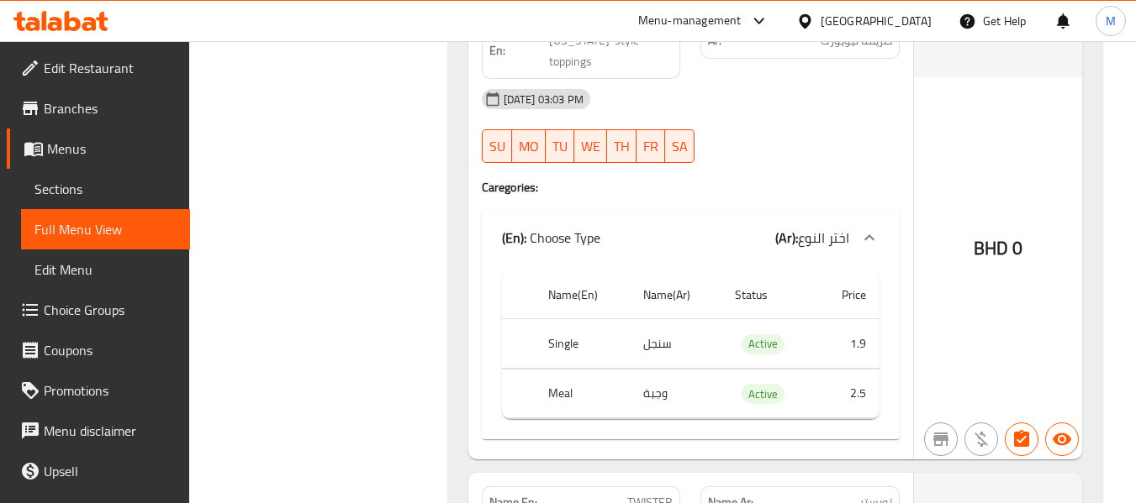
scroll to position [4819, 0]
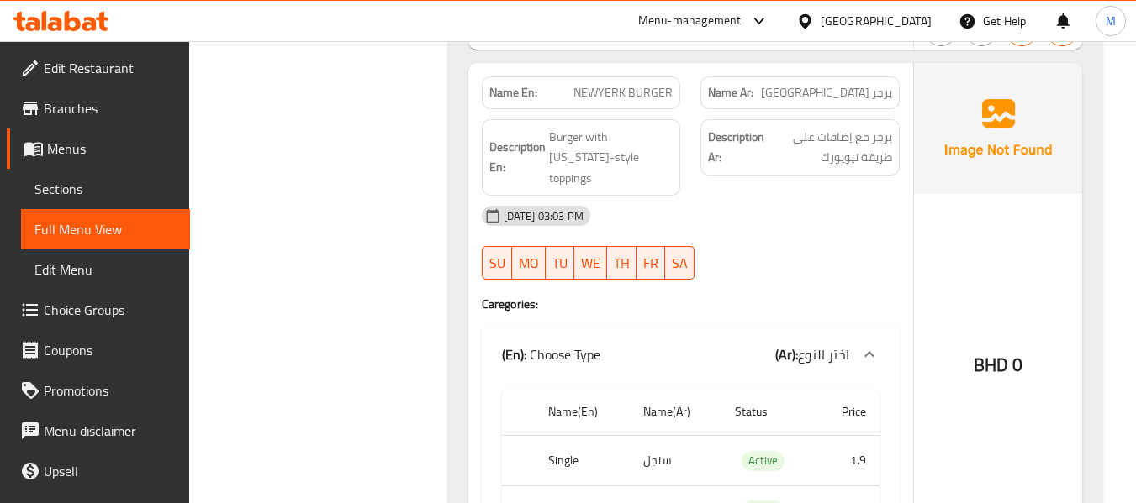
click at [618, 94] on span "NEWYERK BURGER" at bounding box center [622, 93] width 99 height 18
click at [818, 218] on div "[DATE] 03:03 PM SU MO TU WE TH FR SA" at bounding box center [691, 243] width 438 height 94
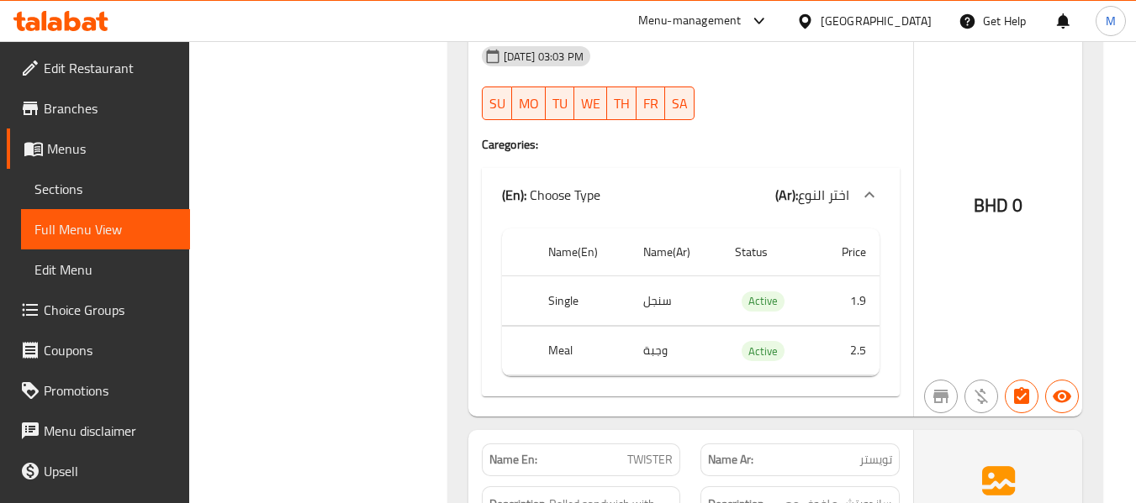
scroll to position [5155, 0]
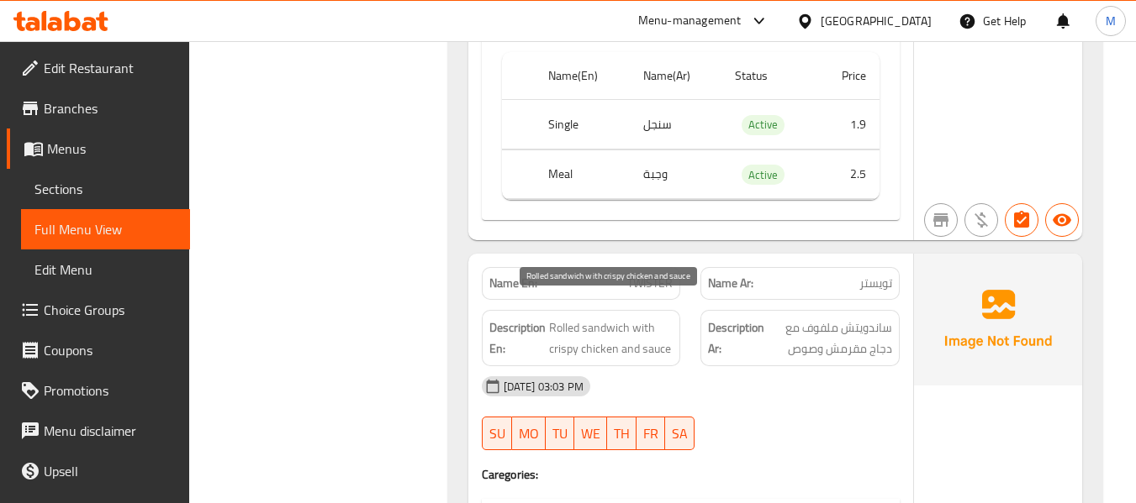
click at [599, 323] on span "Rolled sandwich with crispy chicken and sauce" at bounding box center [611, 338] width 124 height 41
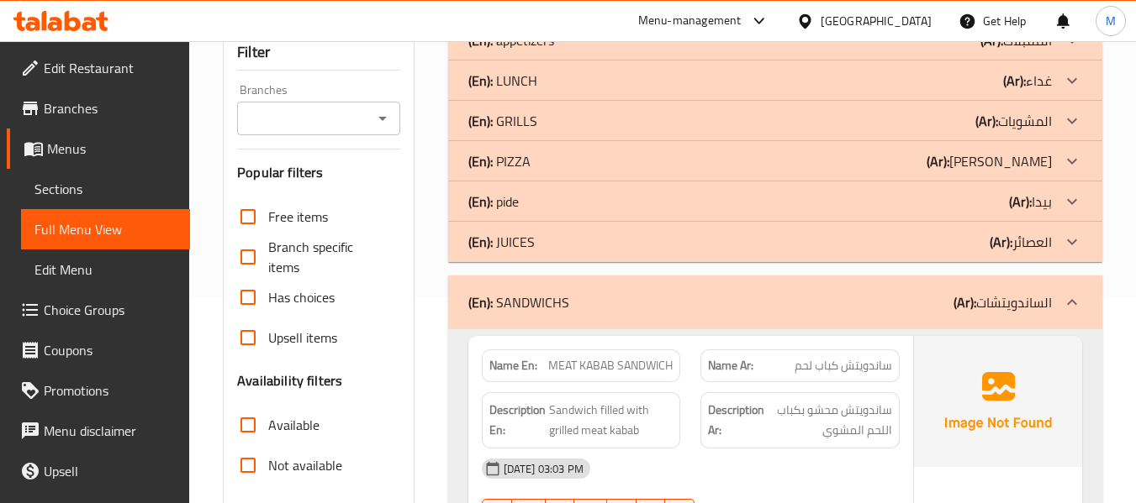
scroll to position [224, 0]
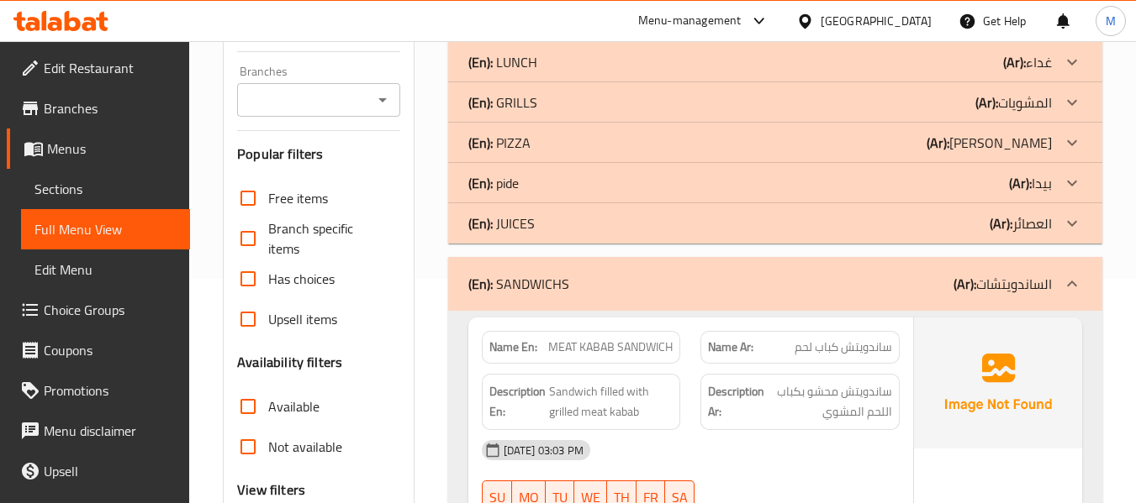
click at [556, 288] on p "(En): SANDWICHS" at bounding box center [518, 284] width 101 height 20
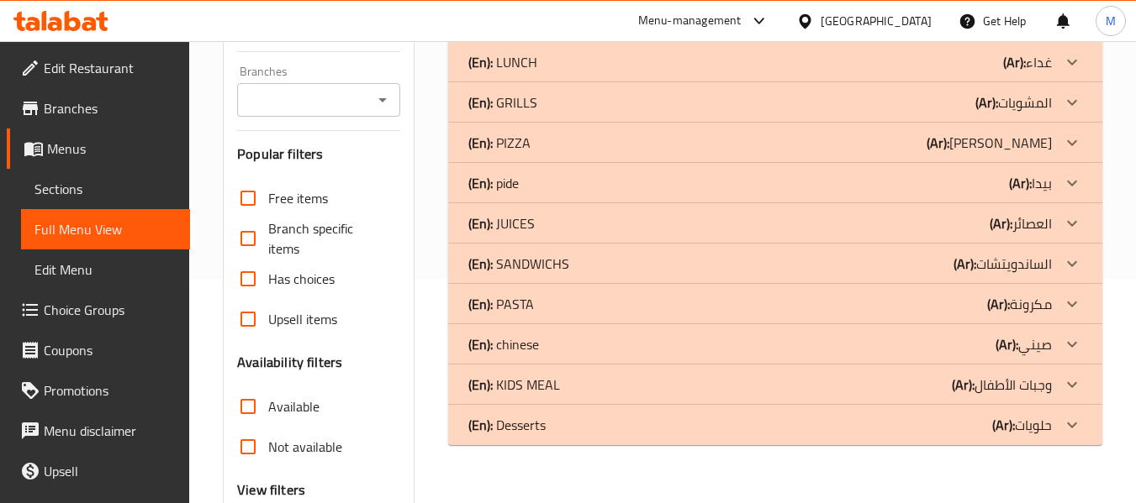
click at [538, 307] on div "(En): PASTA (Ar): مكرونة" at bounding box center [759, 304] width 583 height 20
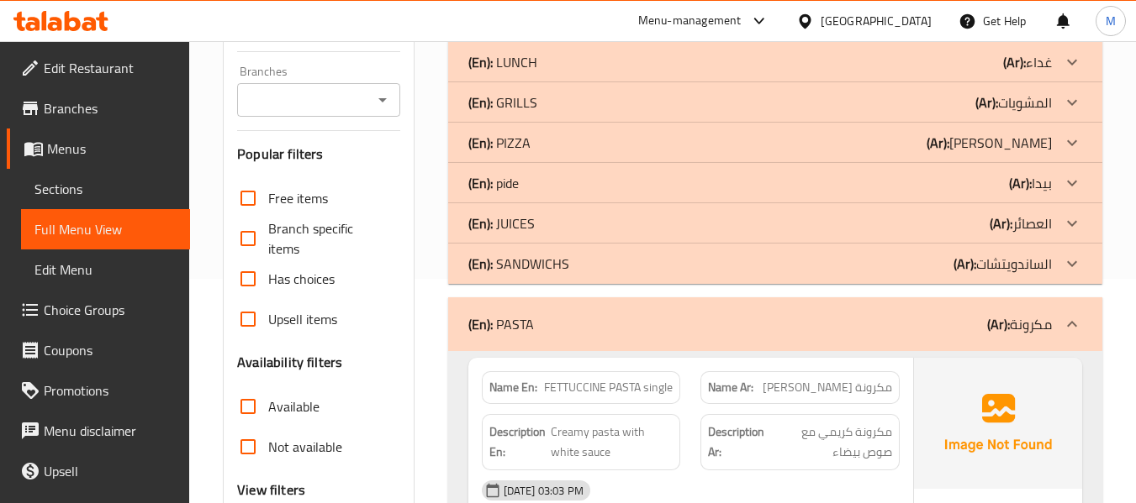
scroll to position [336, 0]
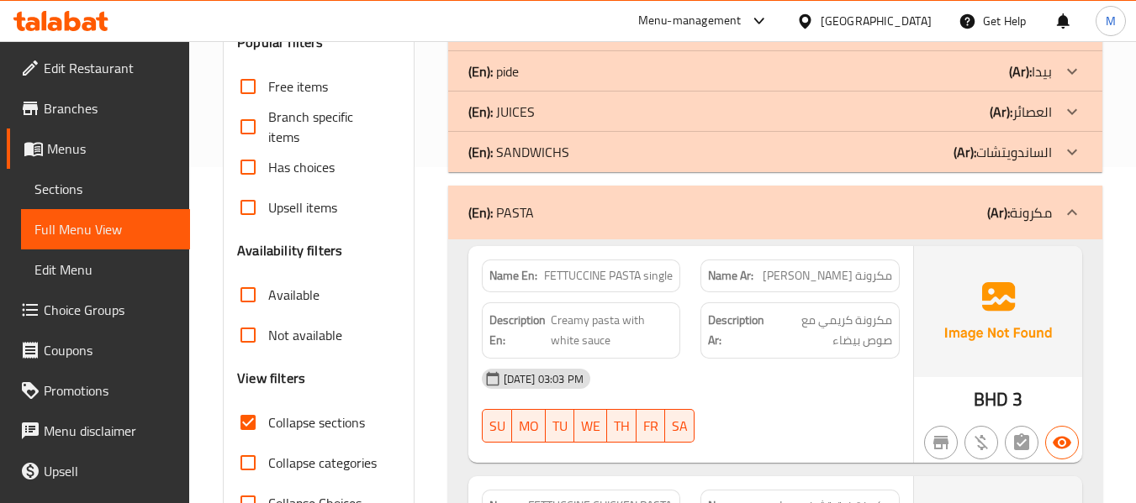
click at [588, 332] on span "Creamy pasta with white sauce" at bounding box center [612, 330] width 122 height 41
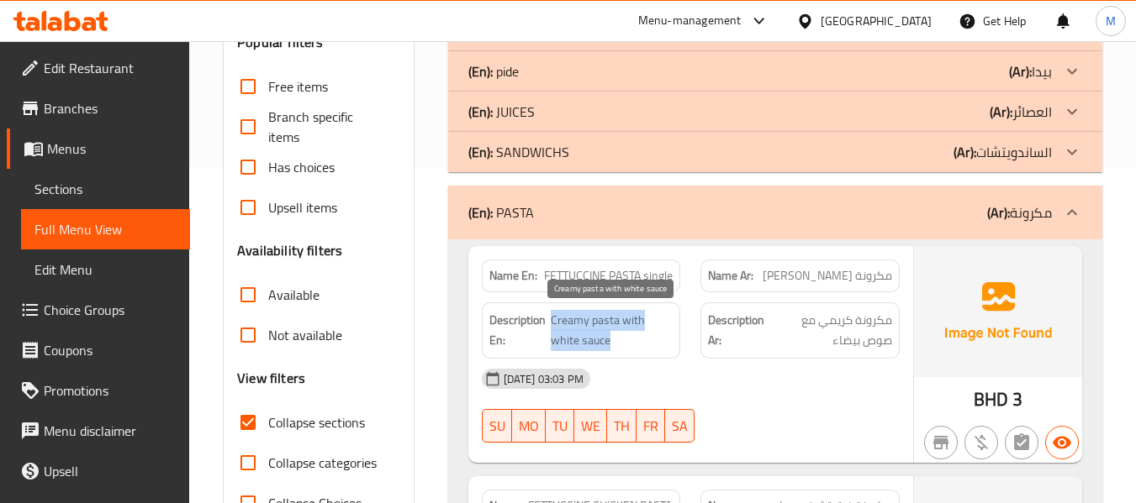
click at [588, 332] on span "Creamy pasta with white sauce" at bounding box center [612, 330] width 122 height 41
click at [545, 216] on div "(En): PASTA (Ar): مكرونة" at bounding box center [759, 213] width 583 height 20
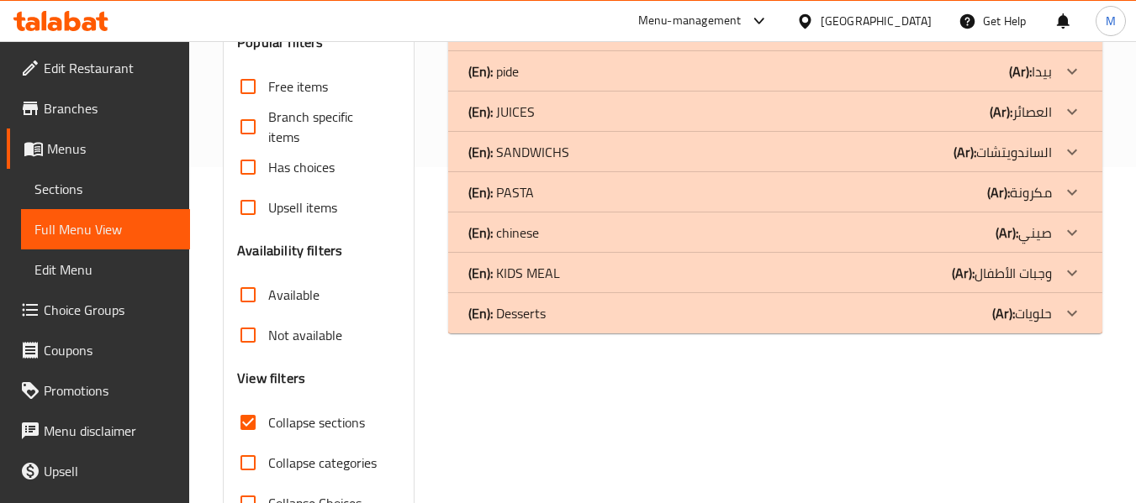
click at [510, 188] on p "(En): PASTA" at bounding box center [501, 192] width 66 height 20
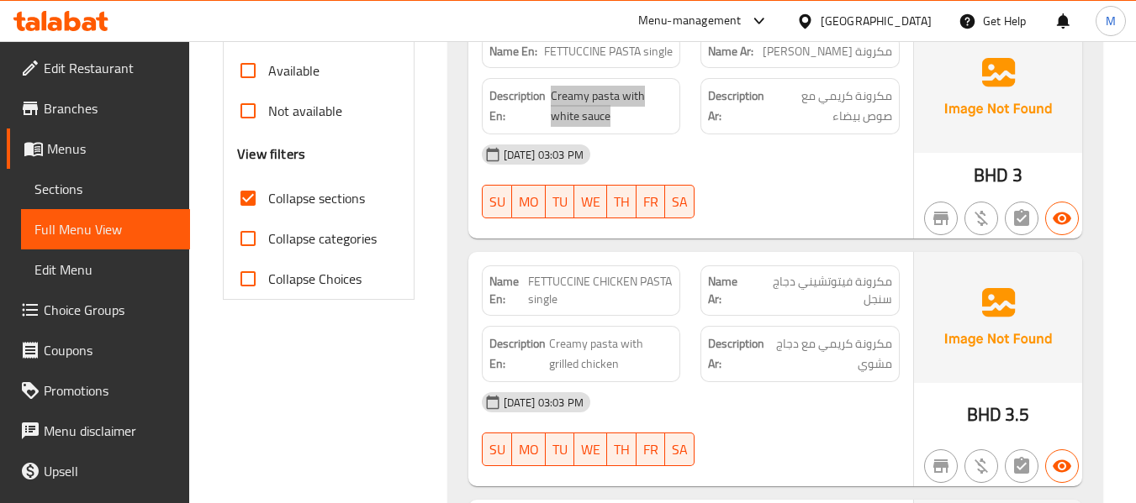
scroll to position [672, 0]
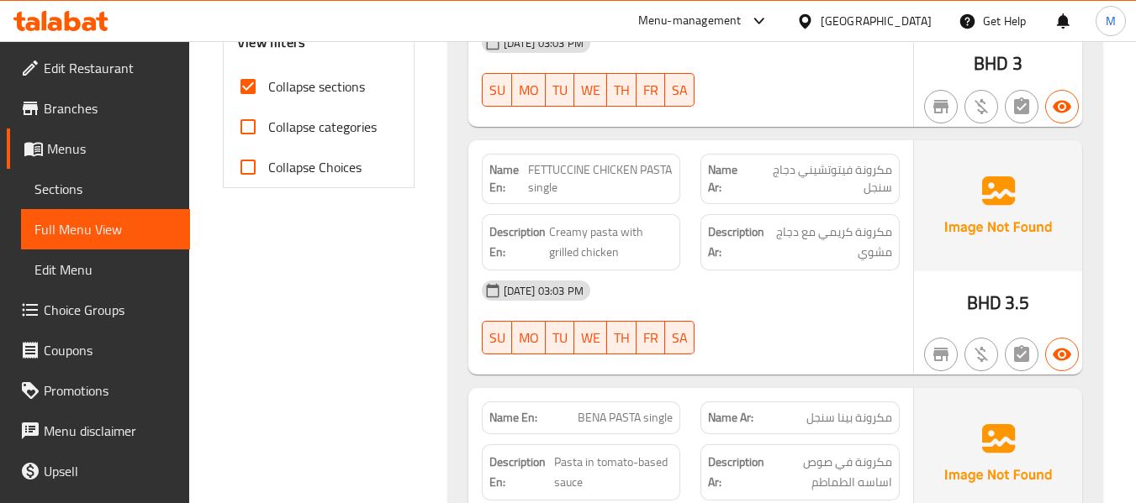
click at [480, 182] on div "Name En: FETTUCCINE CHICKEN PASTA single" at bounding box center [581, 179] width 219 height 71
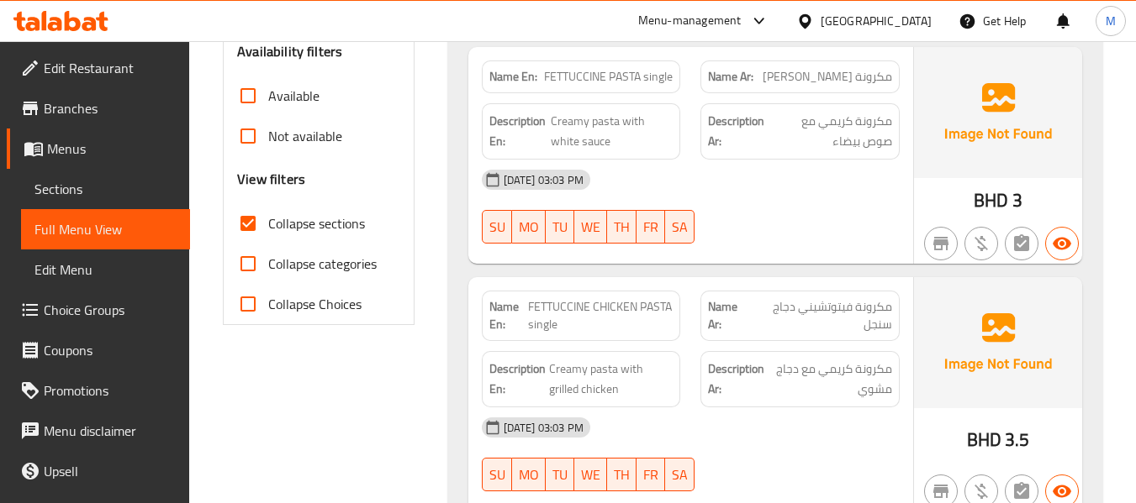
scroll to position [448, 0]
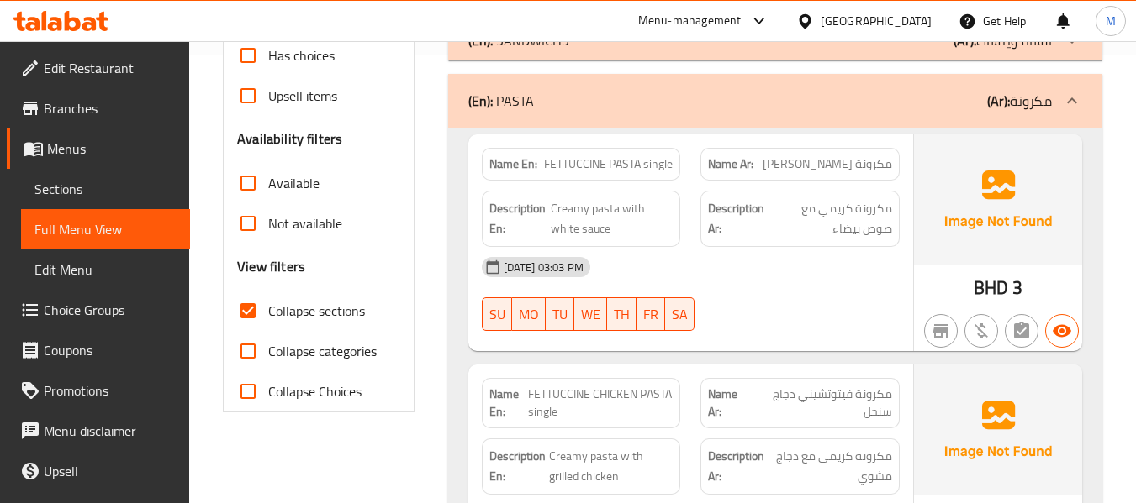
click at [658, 159] on span "FETTUCCINE PASTA single" at bounding box center [608, 165] width 129 height 18
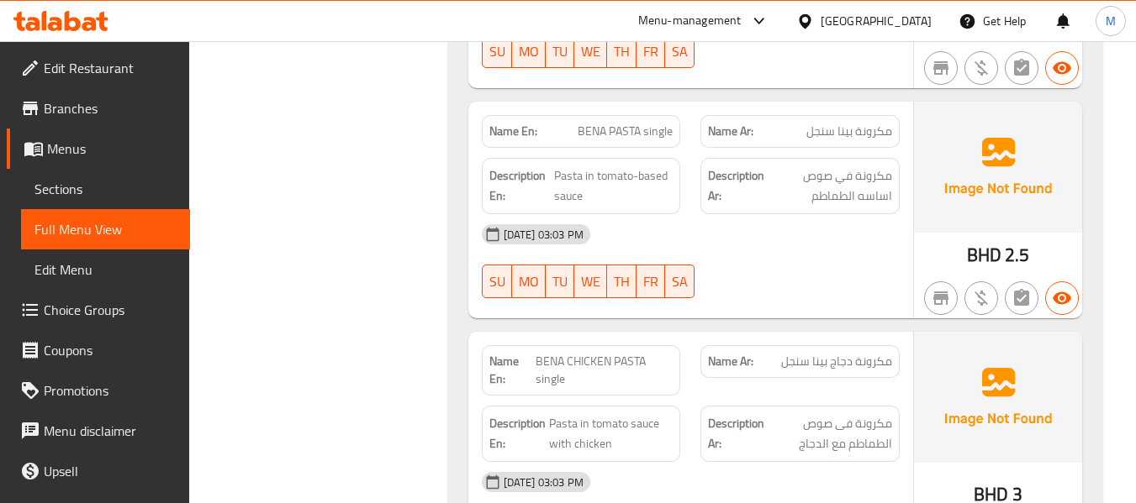
scroll to position [1009, 0]
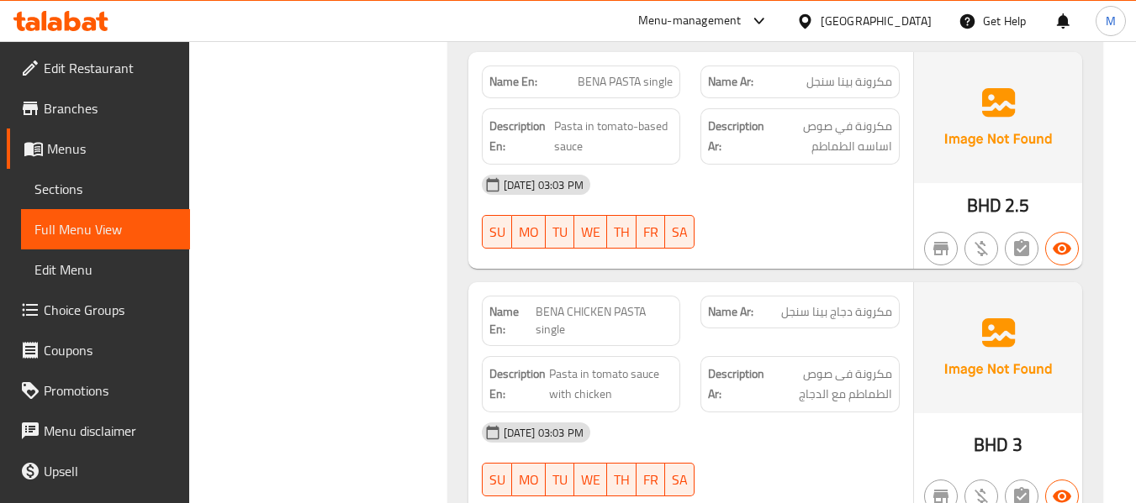
click at [596, 76] on span "BENA PASTA single" at bounding box center [624, 82] width 95 height 18
drag, startPoint x: 642, startPoint y: 79, endPoint x: 566, endPoint y: 82, distance: 76.6
click at [566, 82] on p "Name En: BENA PASTA single" at bounding box center [581, 82] width 184 height 18
click at [849, 85] on span "مكرونة بينا سنجل" at bounding box center [849, 82] width 86 height 18
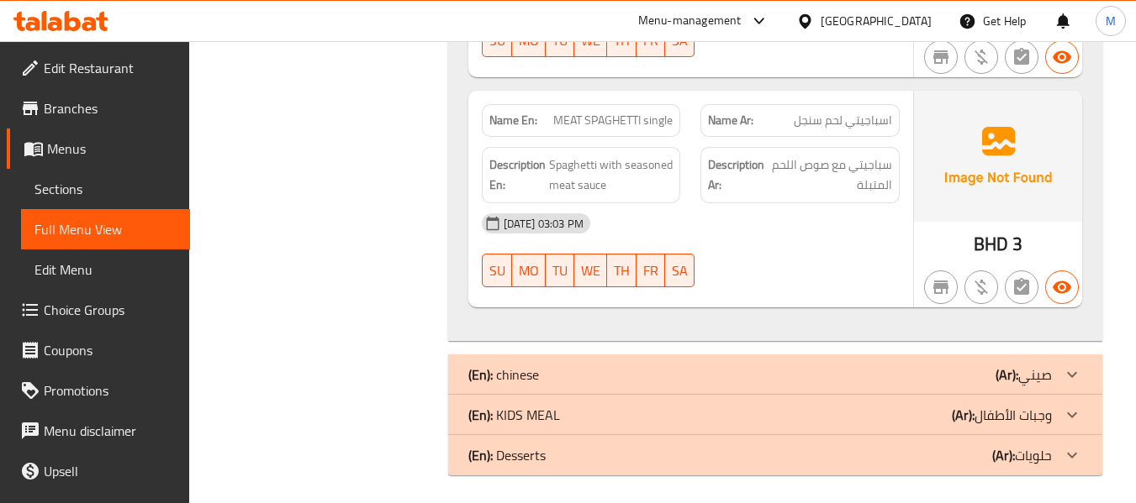
scroll to position [1932, 0]
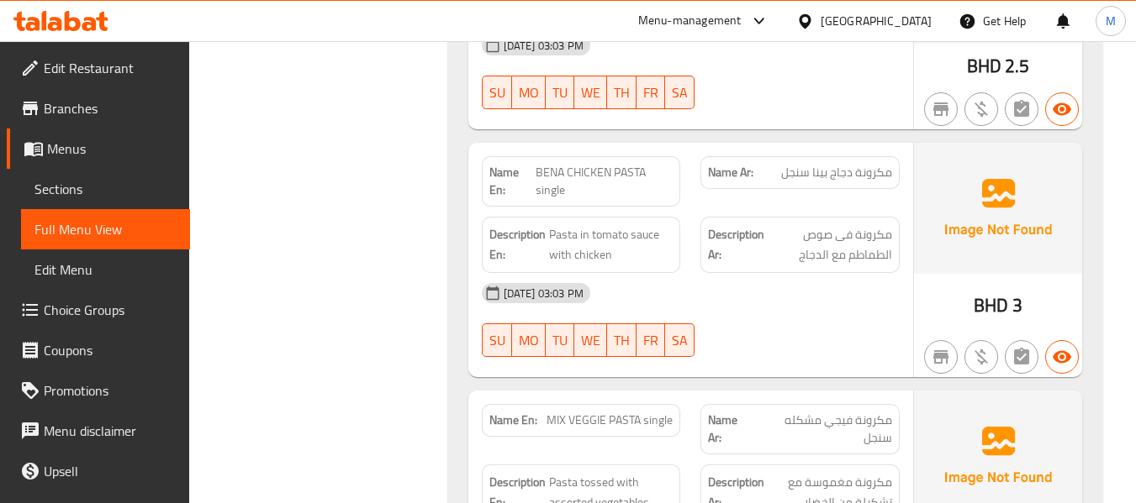
scroll to position [476, 0]
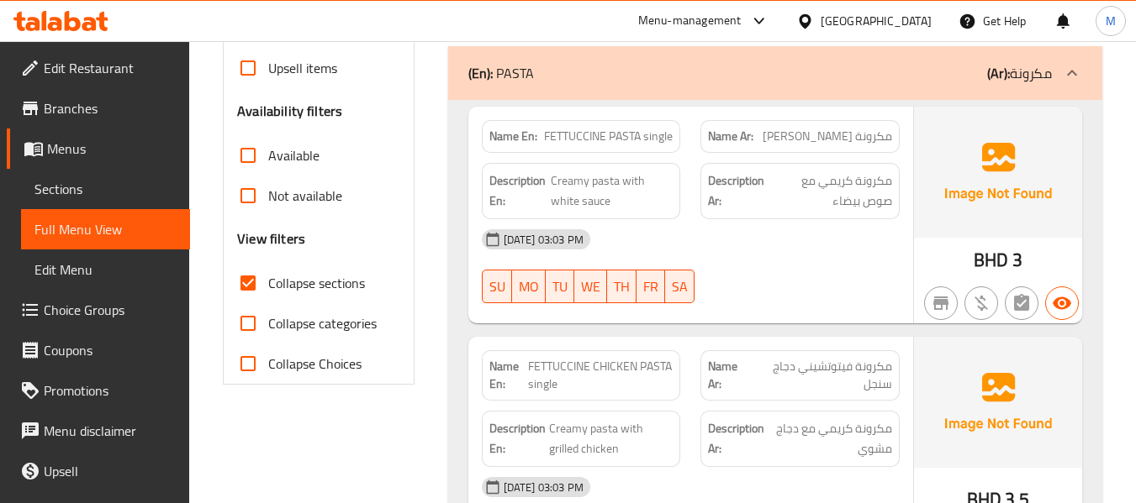
click at [589, 66] on div "(En): PASTA (Ar): مكرونة" at bounding box center [759, 73] width 583 height 20
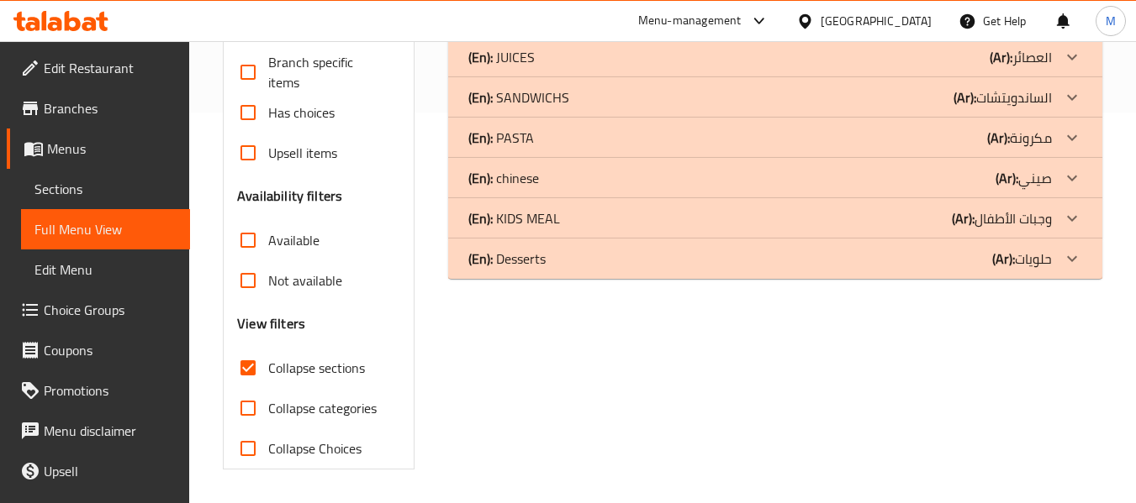
scroll to position [391, 0]
click at [534, 183] on p "(En): [DEMOGRAPHIC_DATA]" at bounding box center [503, 178] width 71 height 20
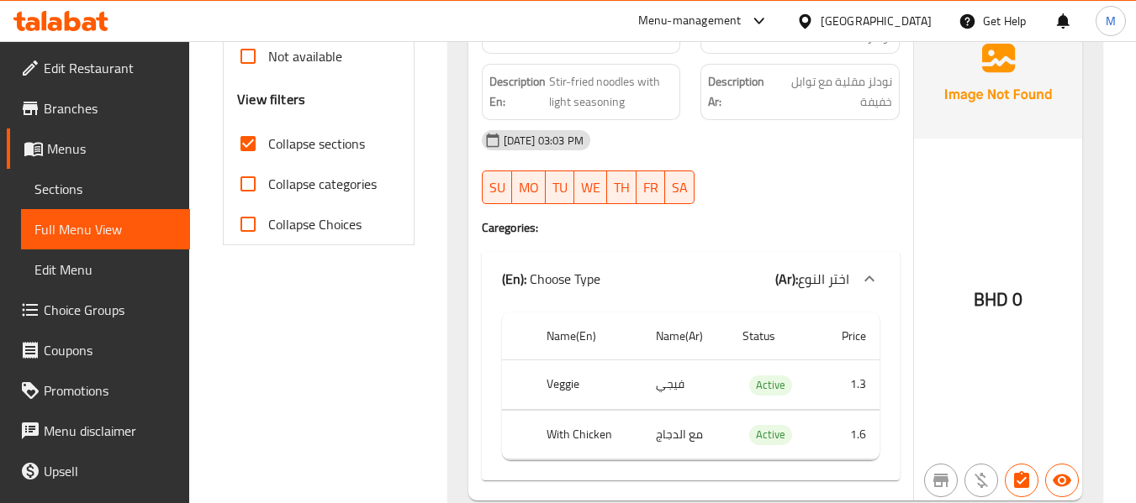
scroll to position [614, 0]
click at [590, 103] on span "Stir-fried noodles with light seasoning" at bounding box center [611, 92] width 124 height 41
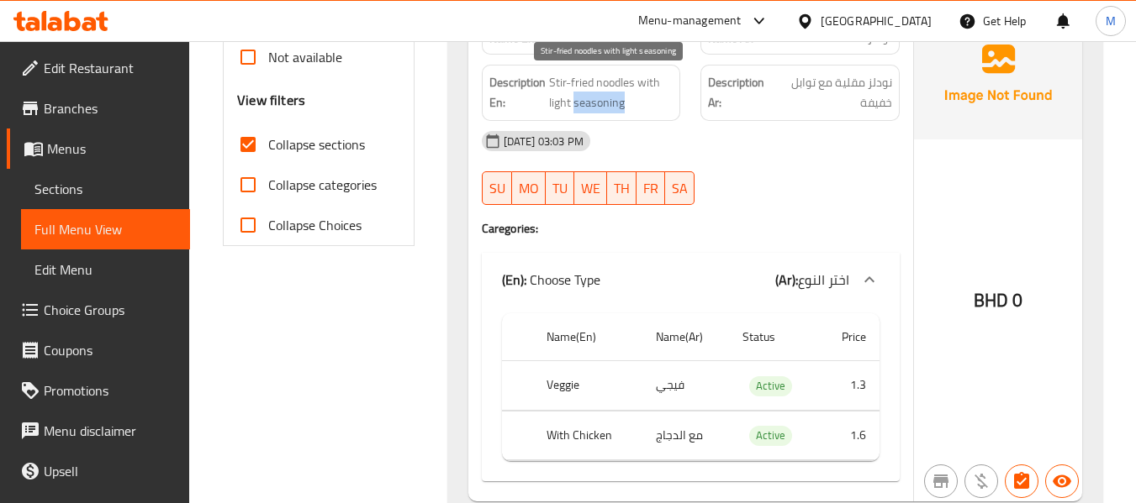
click at [590, 103] on span "Stir-fried noodles with light seasoning" at bounding box center [611, 92] width 124 height 41
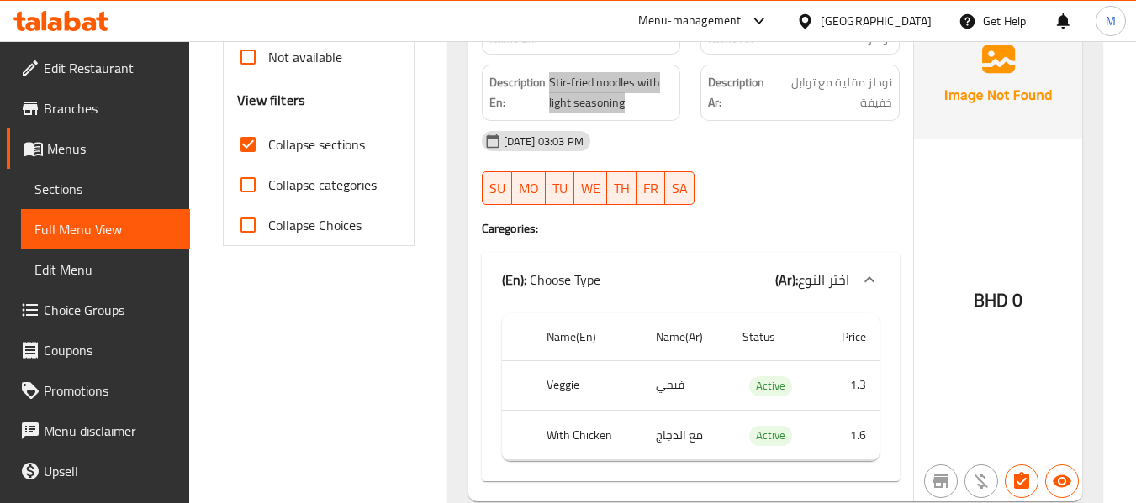
scroll to position [391, 0]
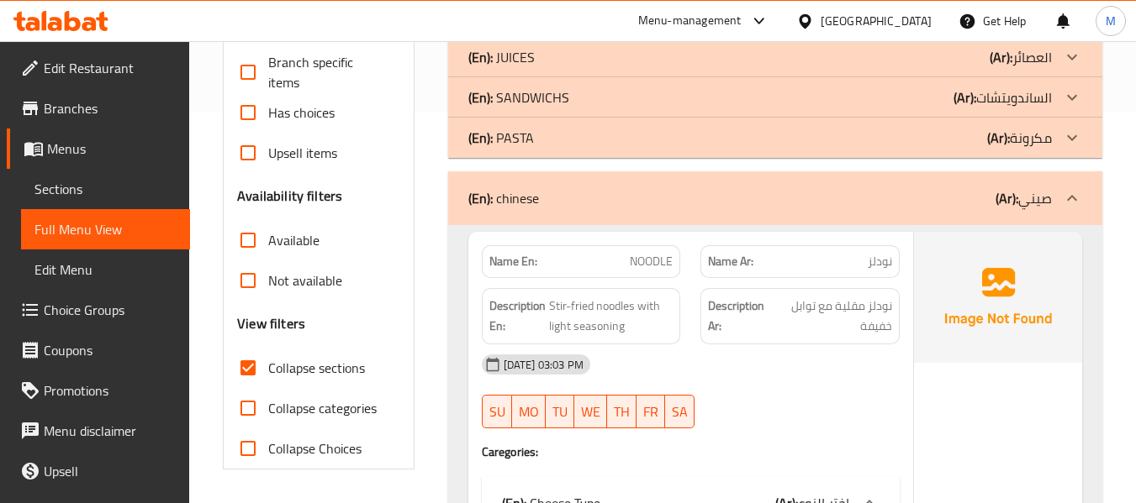
click at [646, 256] on span "NOODLE" at bounding box center [651, 262] width 43 height 18
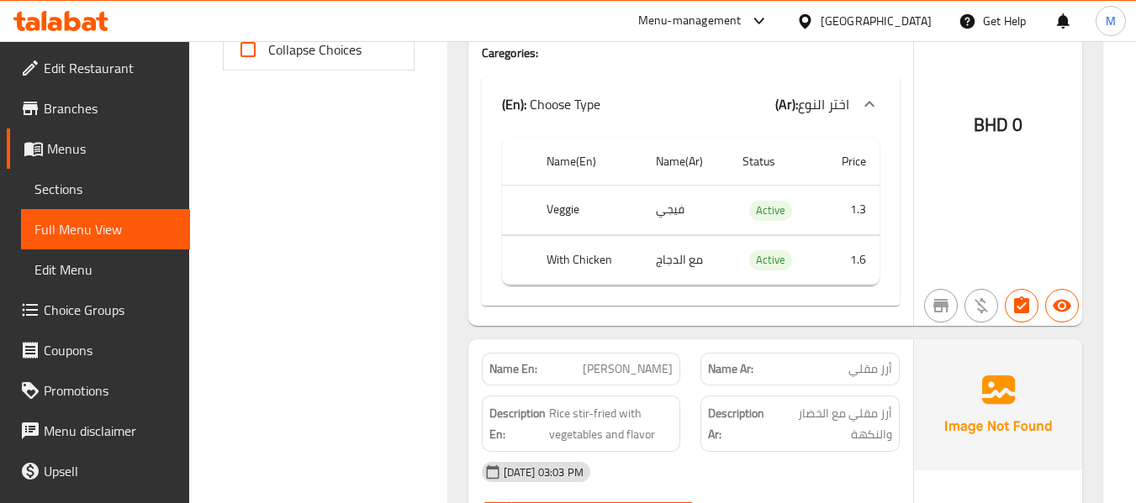
scroll to position [839, 0]
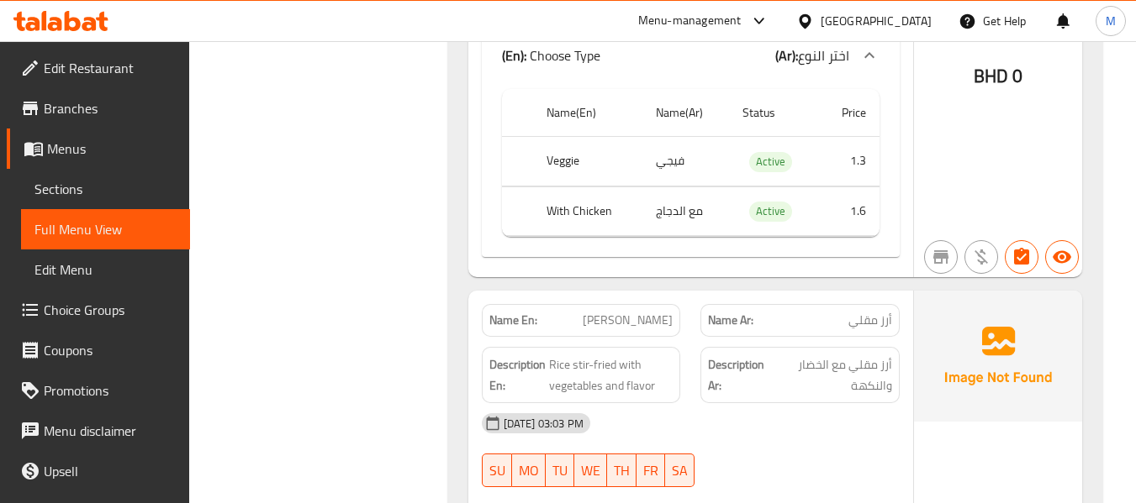
click at [568, 162] on th "Veggie" at bounding box center [587, 162] width 108 height 50
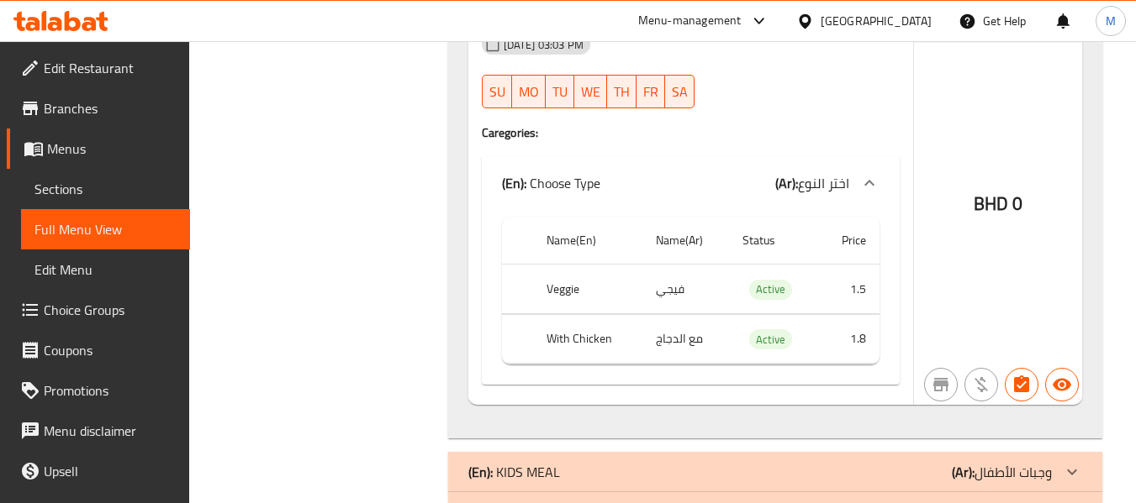
scroll to position [1281, 0]
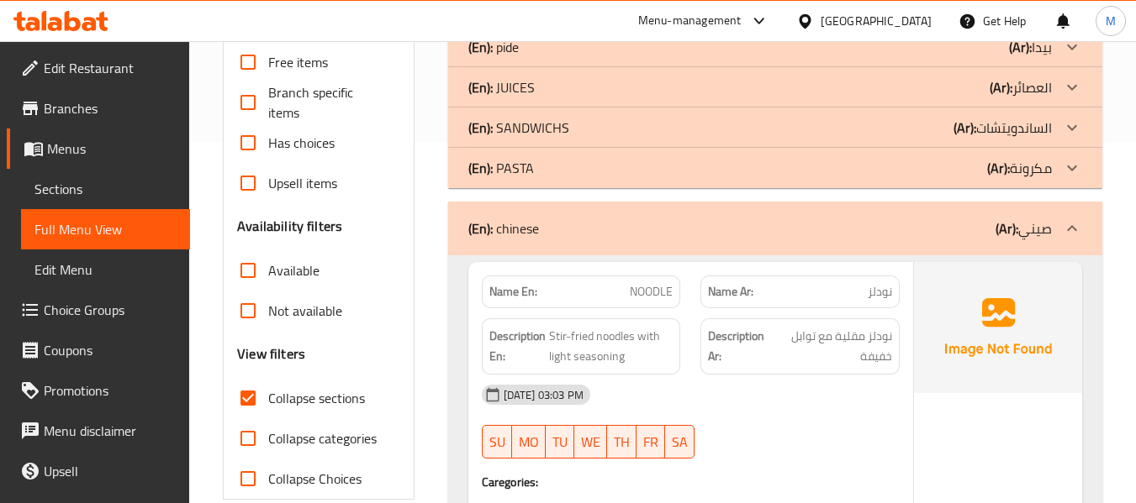
scroll to position [272, 0]
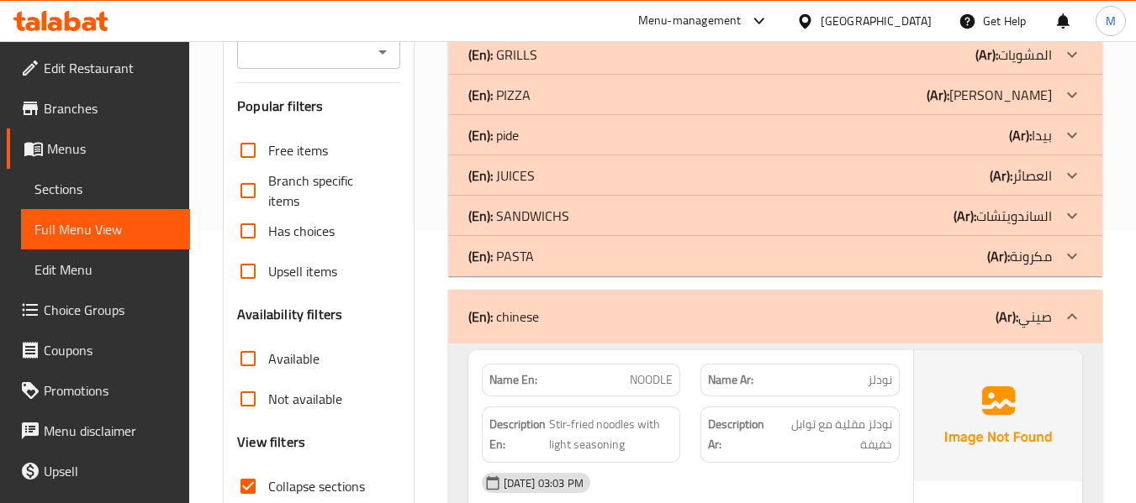
click at [556, 314] on div "(En): [DEMOGRAPHIC_DATA] (Ar): صيني" at bounding box center [759, 317] width 583 height 20
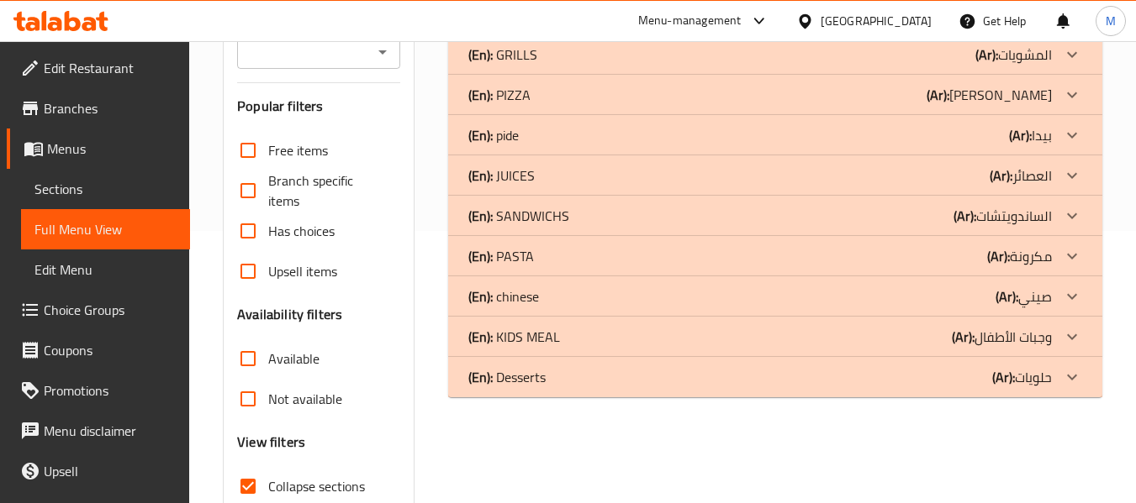
click at [433, 206] on div "Filter Branches Branches Popular filters Free items Branch specific items Has c…" at bounding box center [325, 271] width 224 height 655
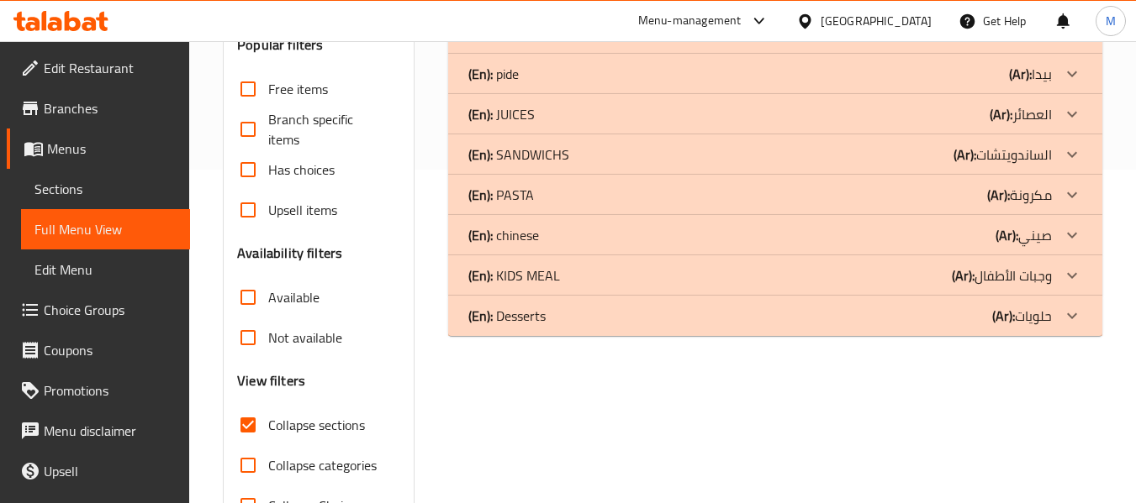
scroll to position [384, 0]
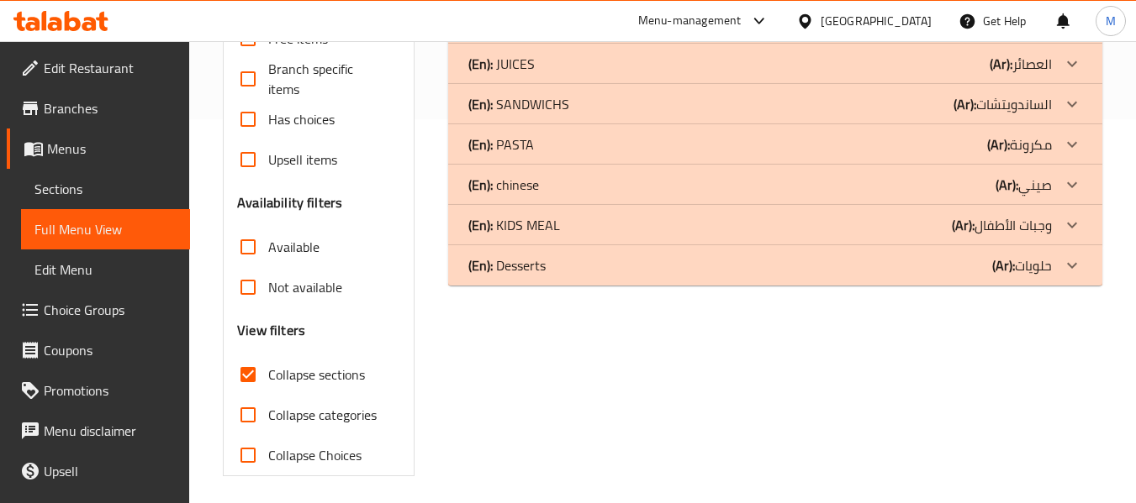
click at [524, 217] on p "(En): KIDS MEAL" at bounding box center [514, 225] width 92 height 20
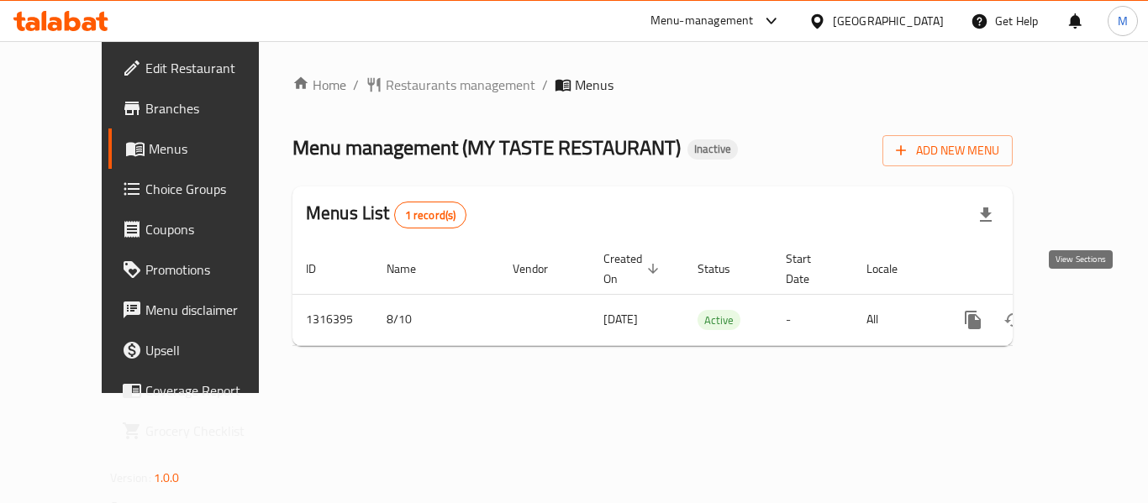
click at [1074, 300] on link "enhanced table" at bounding box center [1094, 320] width 40 height 40
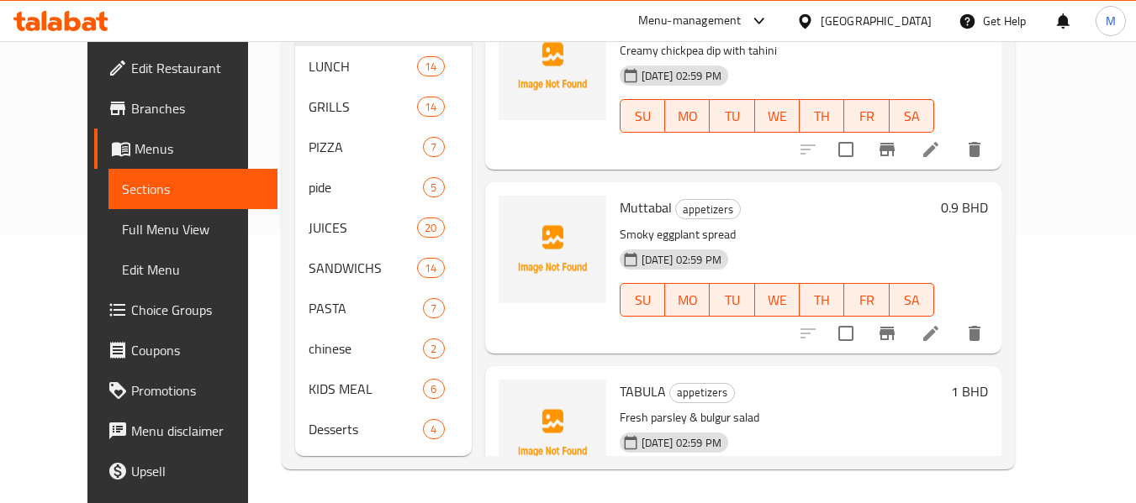
scroll to position [157, 0]
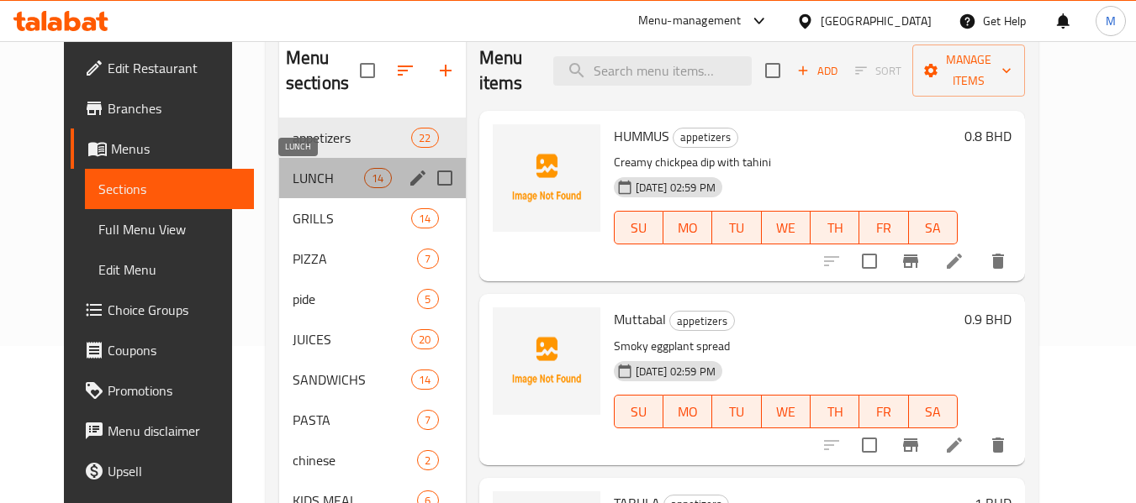
click at [293, 178] on span "LUNCH" at bounding box center [328, 178] width 71 height 20
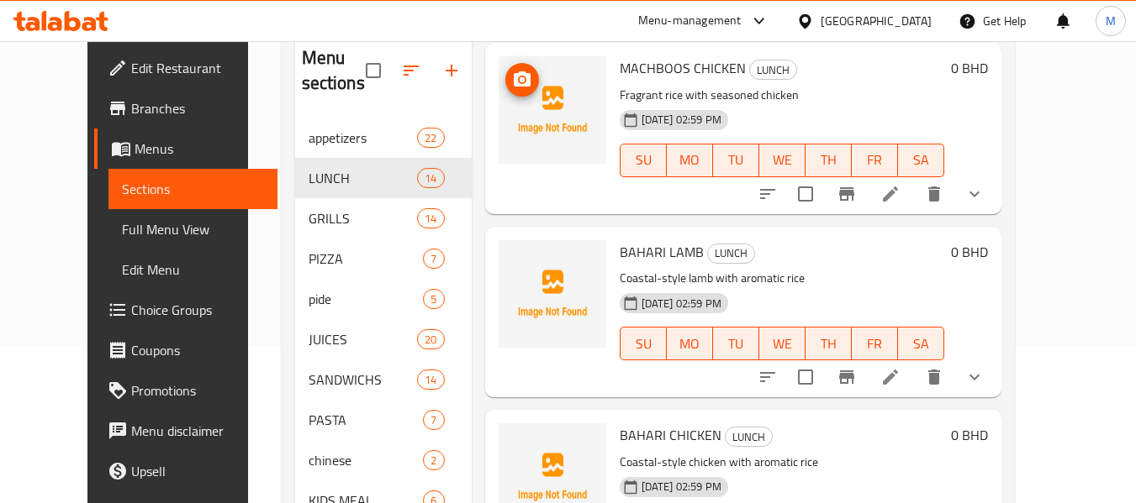
scroll to position [672, 0]
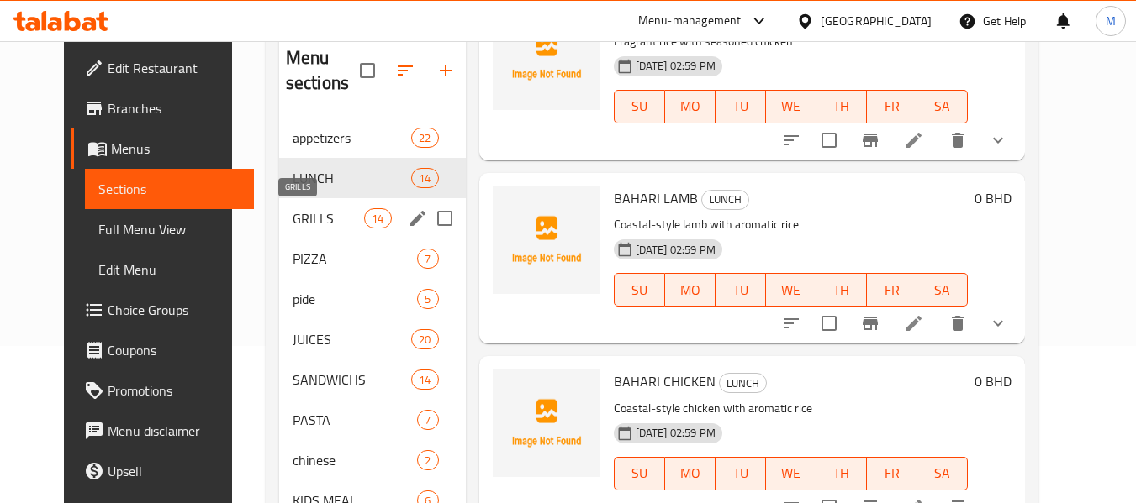
click at [293, 224] on span "GRILLS" at bounding box center [328, 218] width 71 height 20
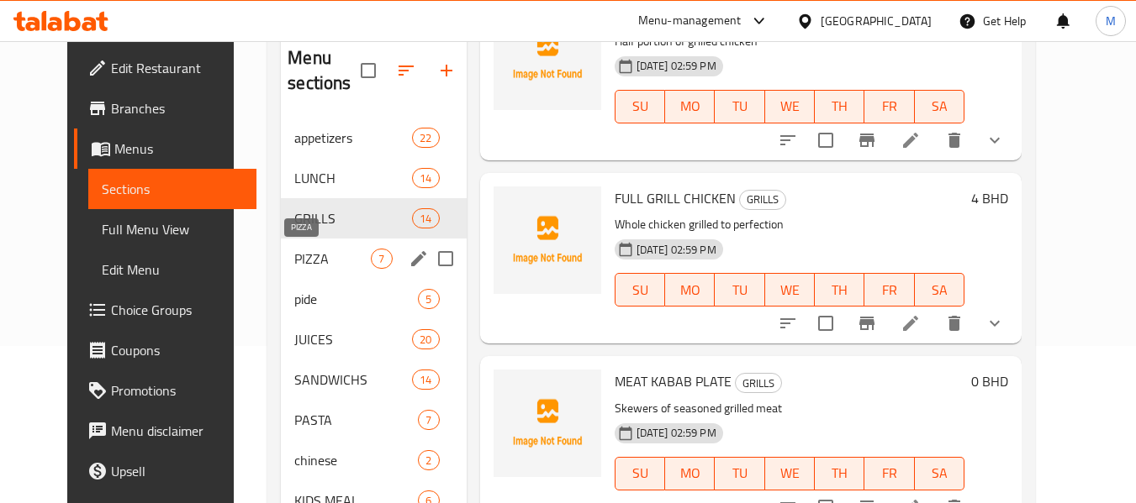
click at [299, 254] on span "PIZZA" at bounding box center [332, 259] width 76 height 20
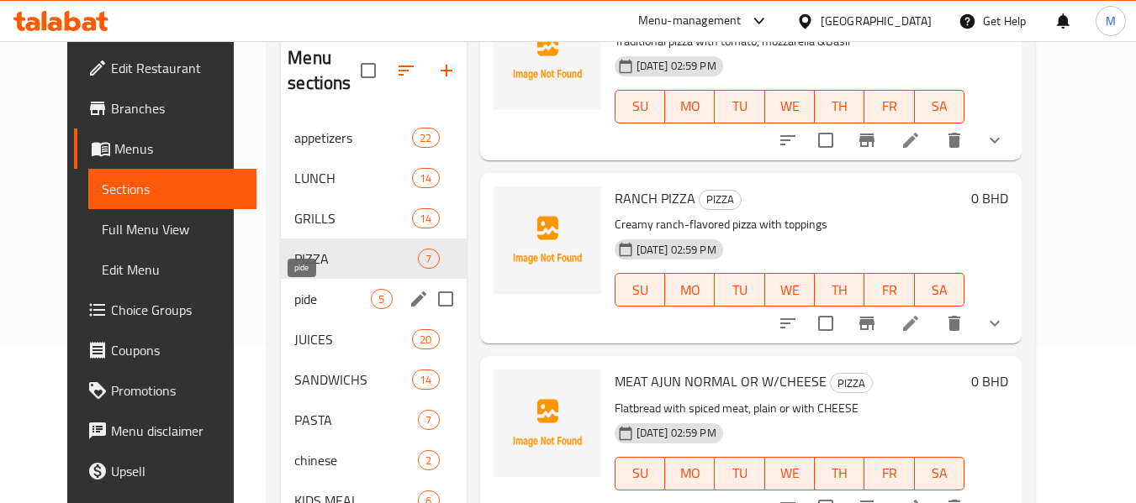
click at [294, 294] on span "pide" at bounding box center [332, 299] width 76 height 20
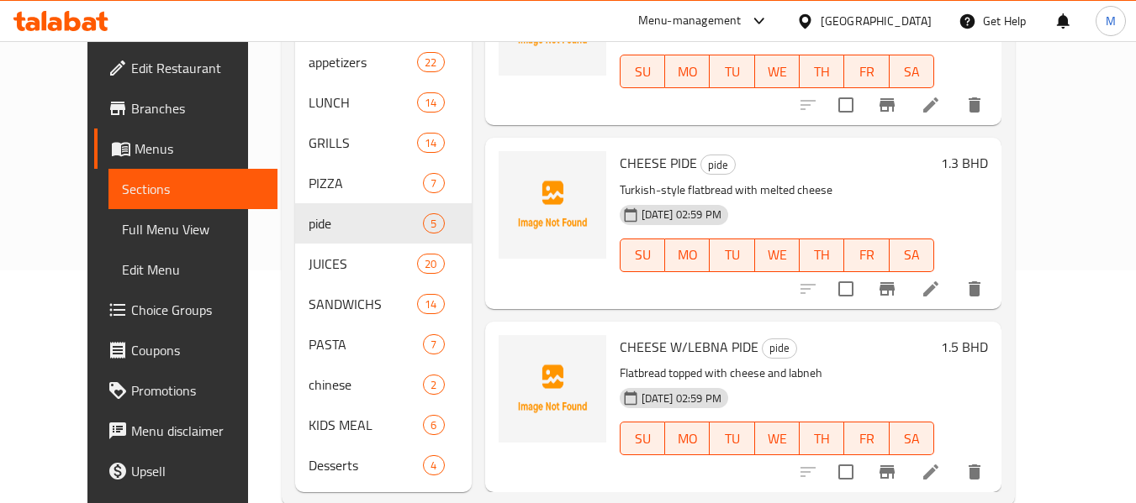
scroll to position [269, 0]
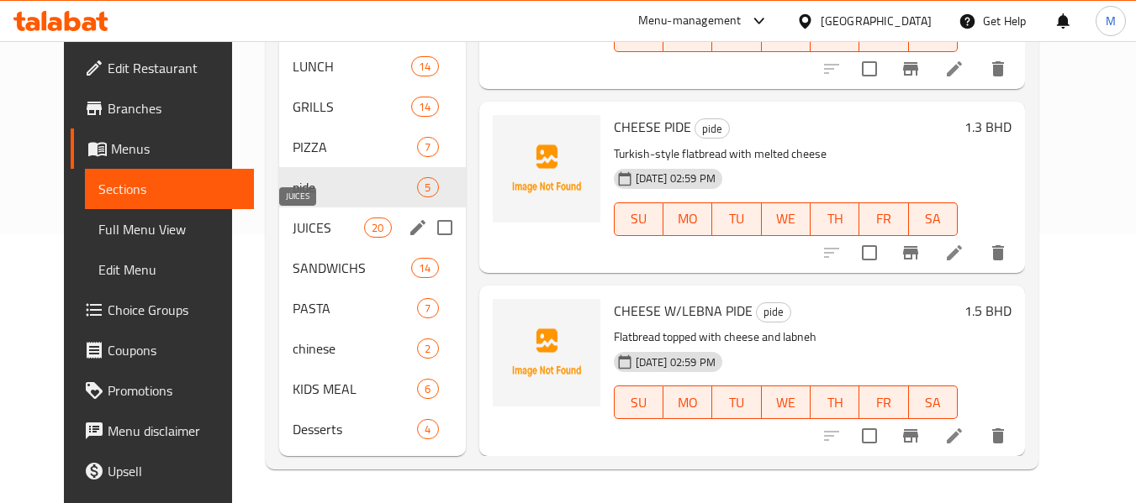
click at [293, 229] on span "JUICES" at bounding box center [328, 228] width 71 height 20
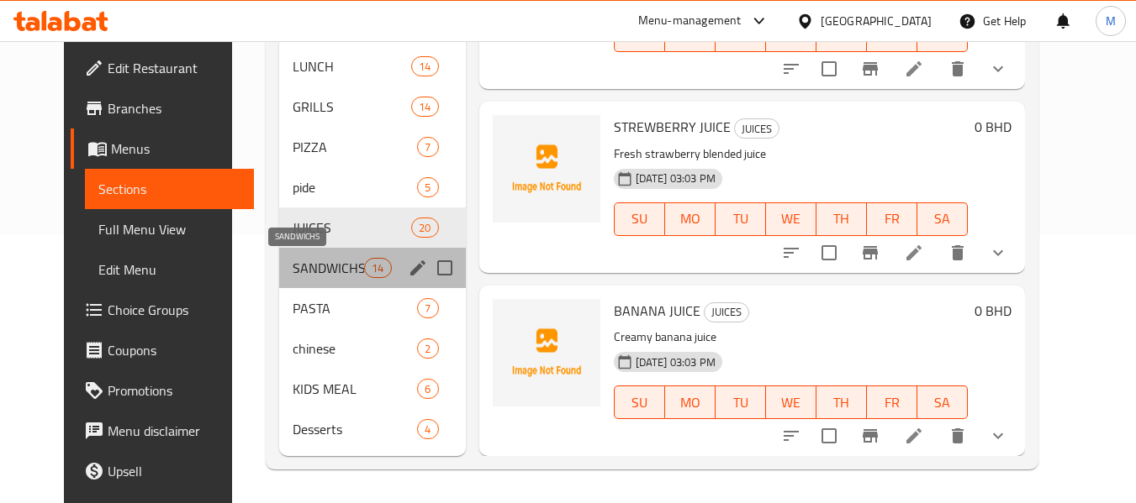
click at [293, 266] on span "SANDWICHS" at bounding box center [328, 268] width 71 height 20
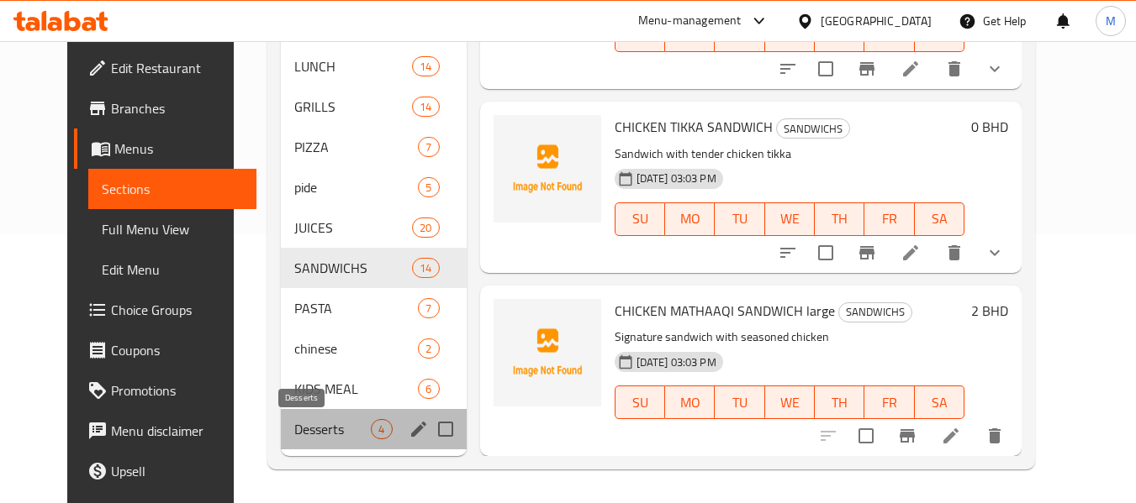
click at [294, 435] on span "Desserts" at bounding box center [332, 429] width 76 height 20
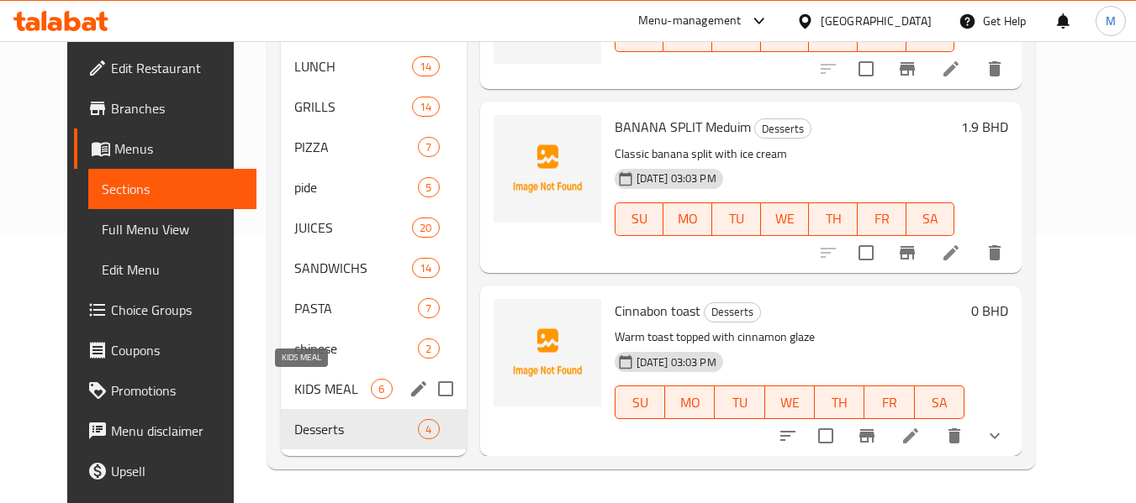
scroll to position [214, 0]
click at [294, 389] on span "KIDS MEAL" at bounding box center [332, 389] width 76 height 20
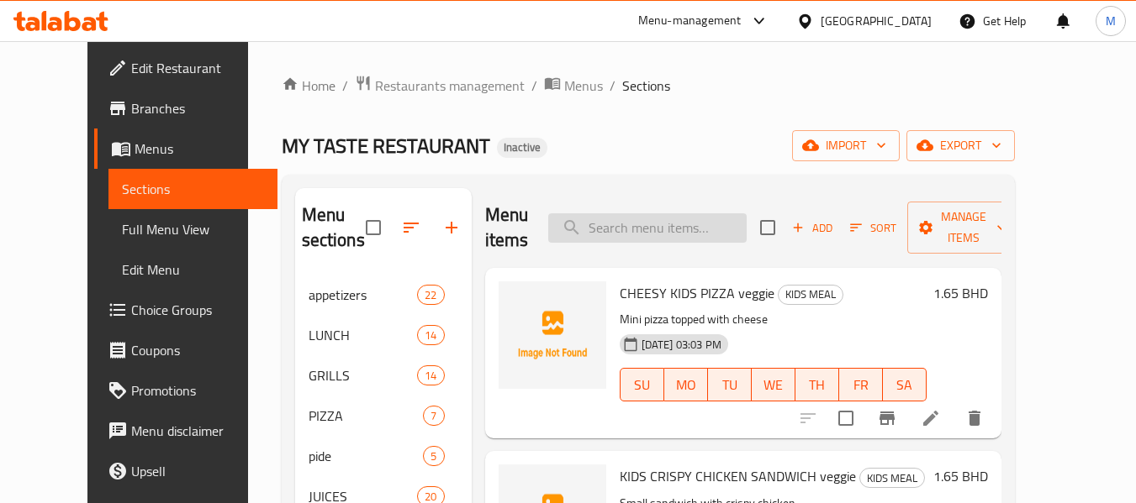
click at [620, 227] on input "search" at bounding box center [647, 228] width 198 height 29
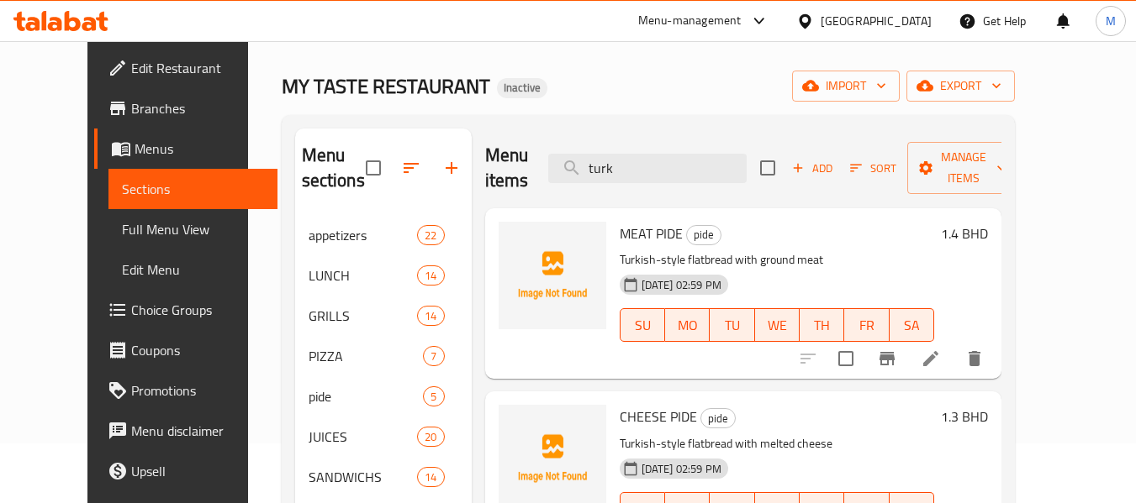
scroll to position [112, 0]
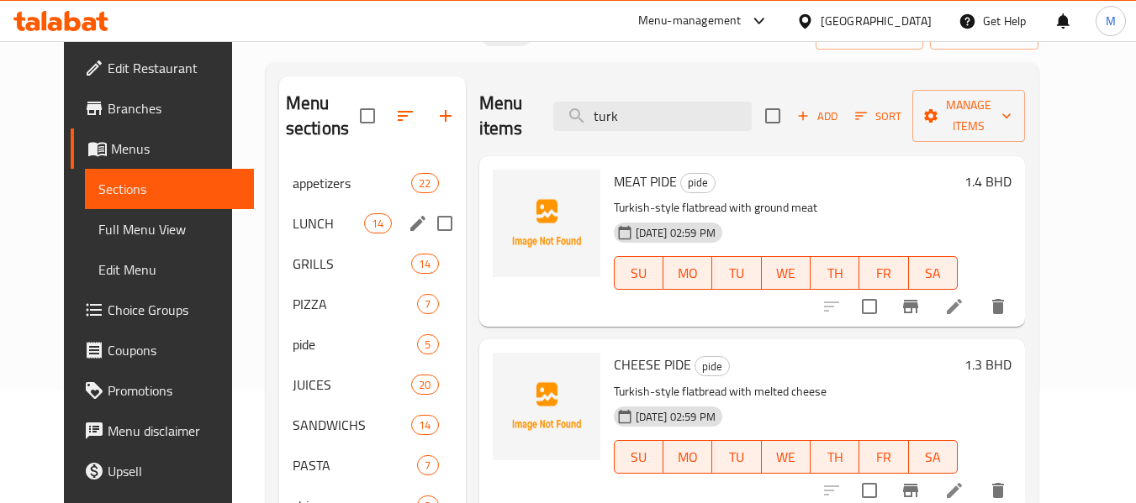
type input "turk"
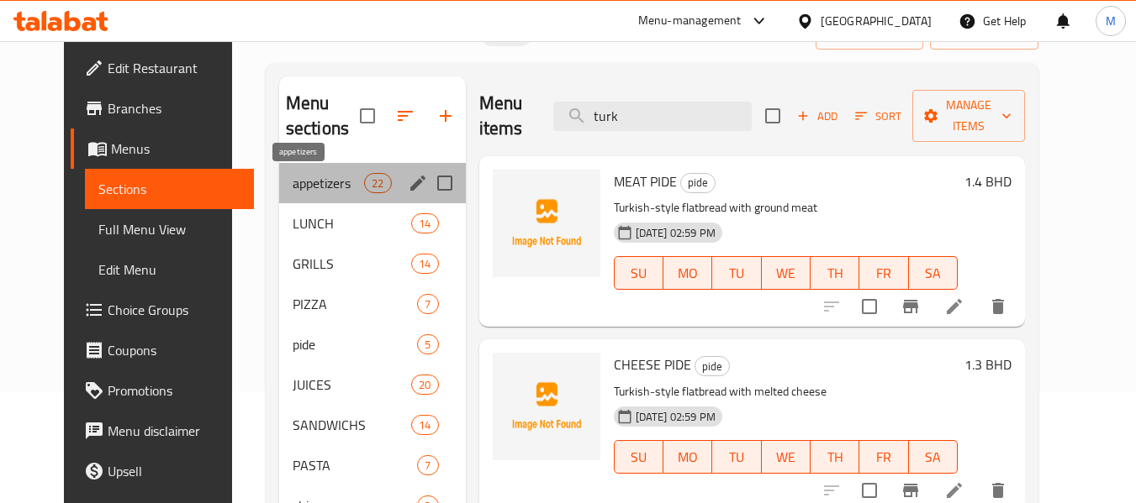
click at [293, 180] on span "appetizers" at bounding box center [328, 183] width 71 height 20
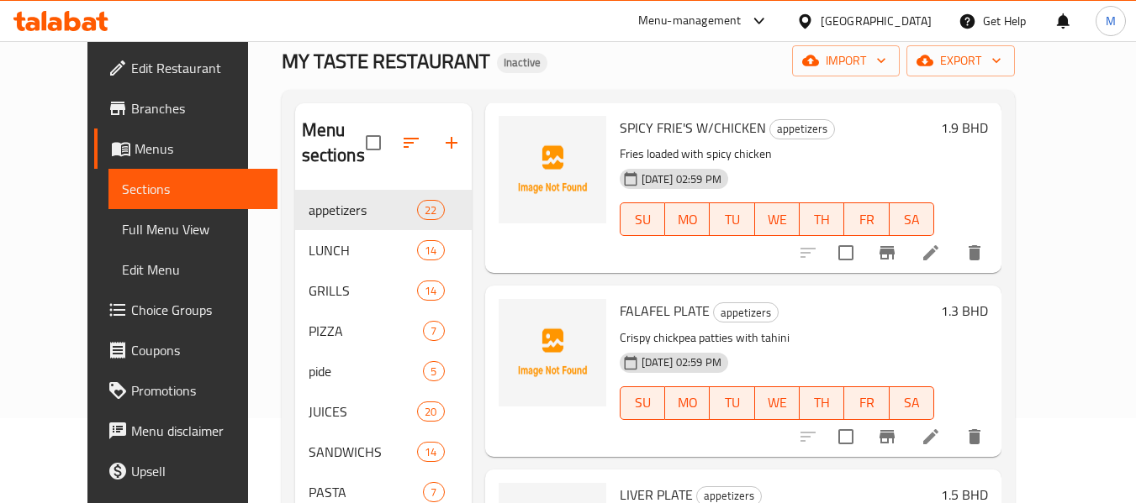
scroll to position [45, 0]
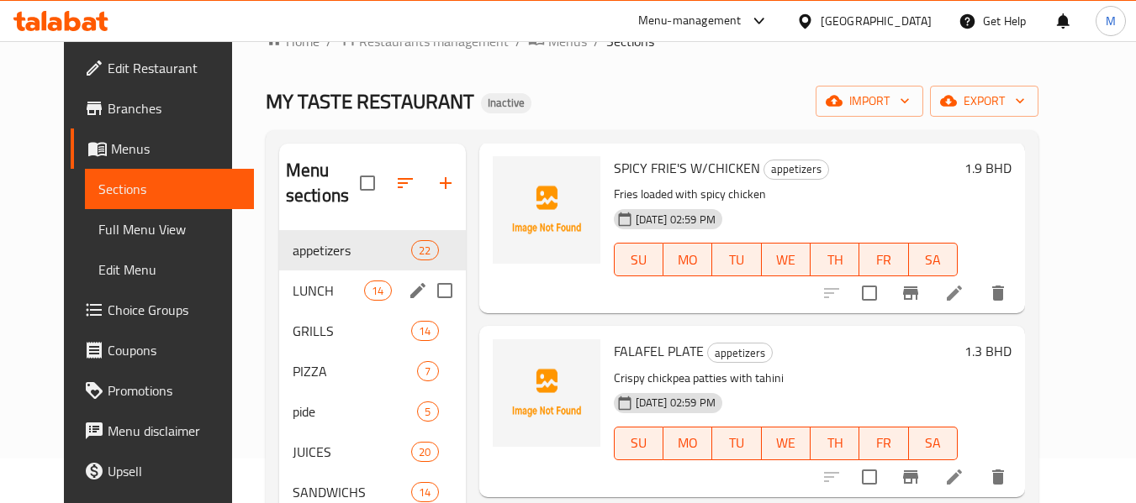
click at [293, 282] on span "LUNCH" at bounding box center [328, 291] width 71 height 20
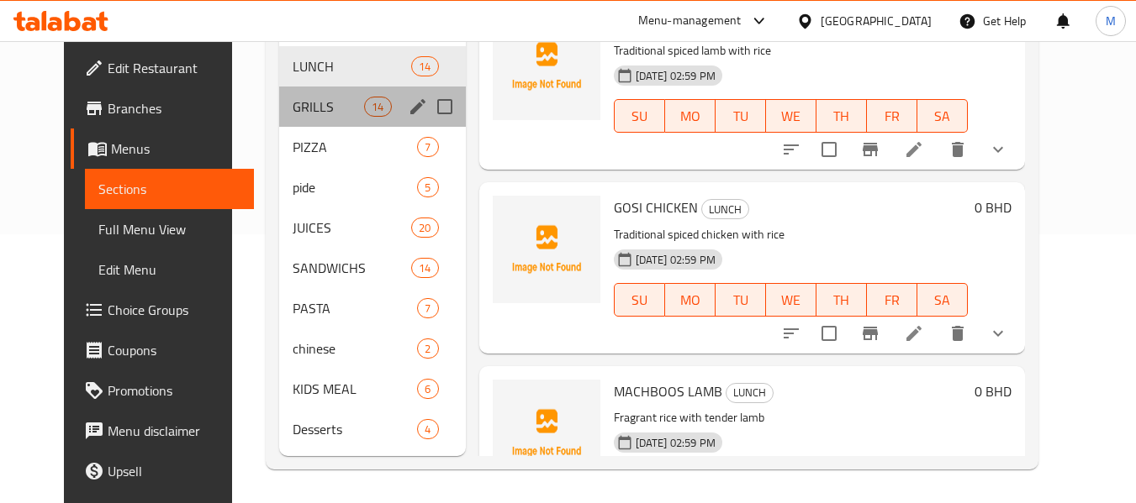
click at [279, 92] on div "GRILLS 14" at bounding box center [372, 107] width 187 height 40
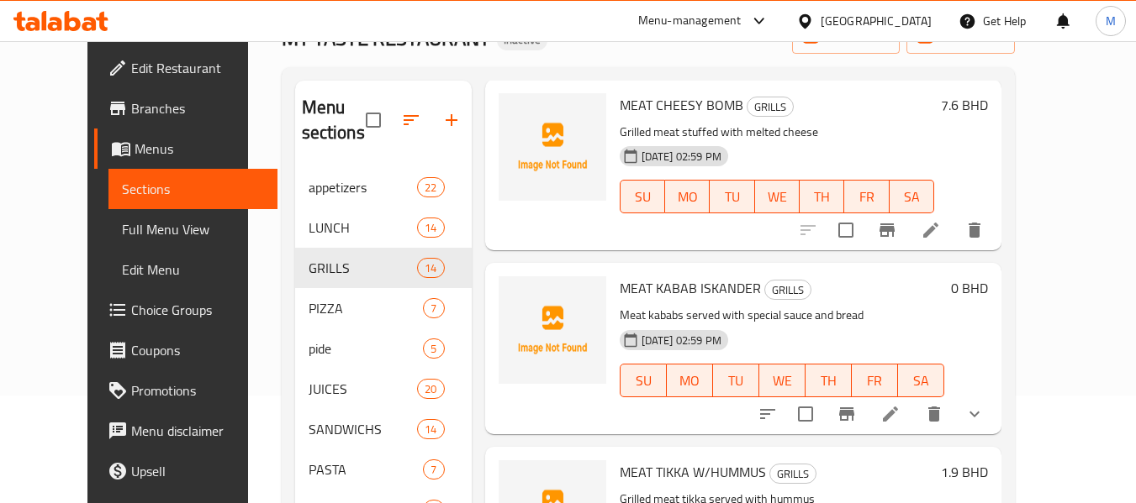
scroll to position [112, 0]
